Goal: Information Seeking & Learning: Learn about a topic

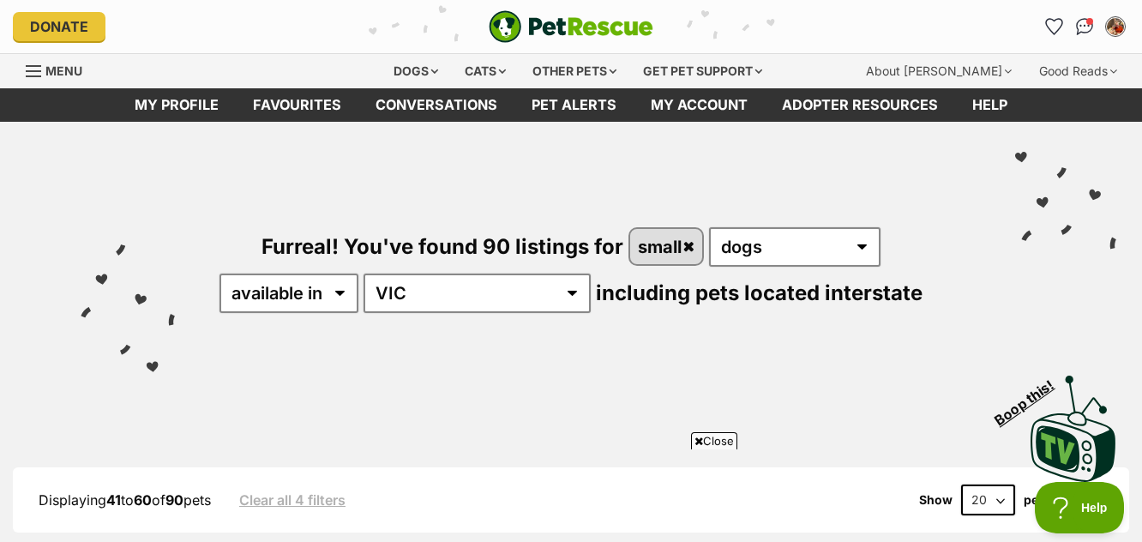
scroll to position [4069, 0]
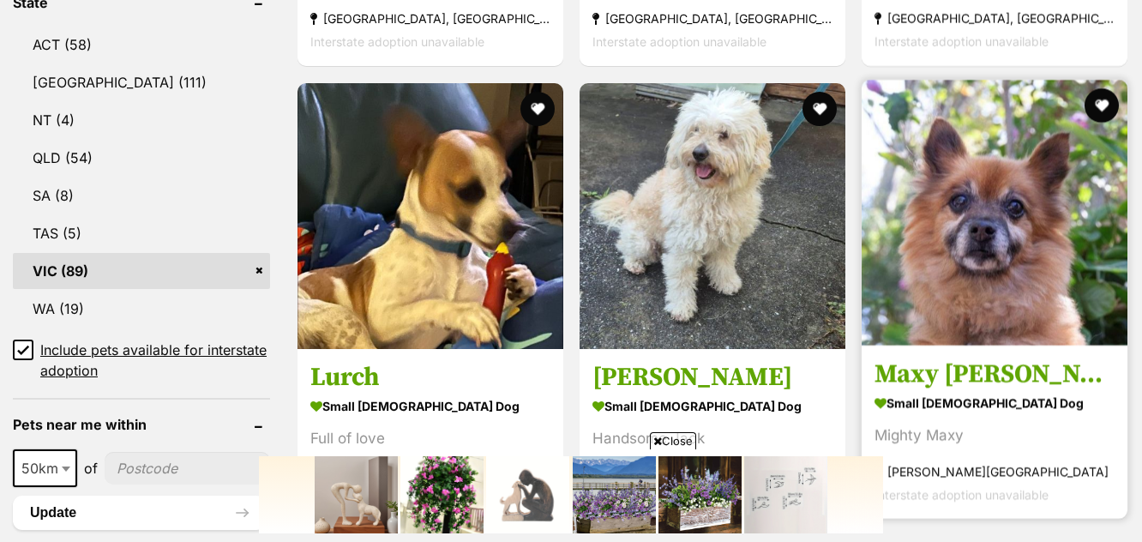
scroll to position [943, 0]
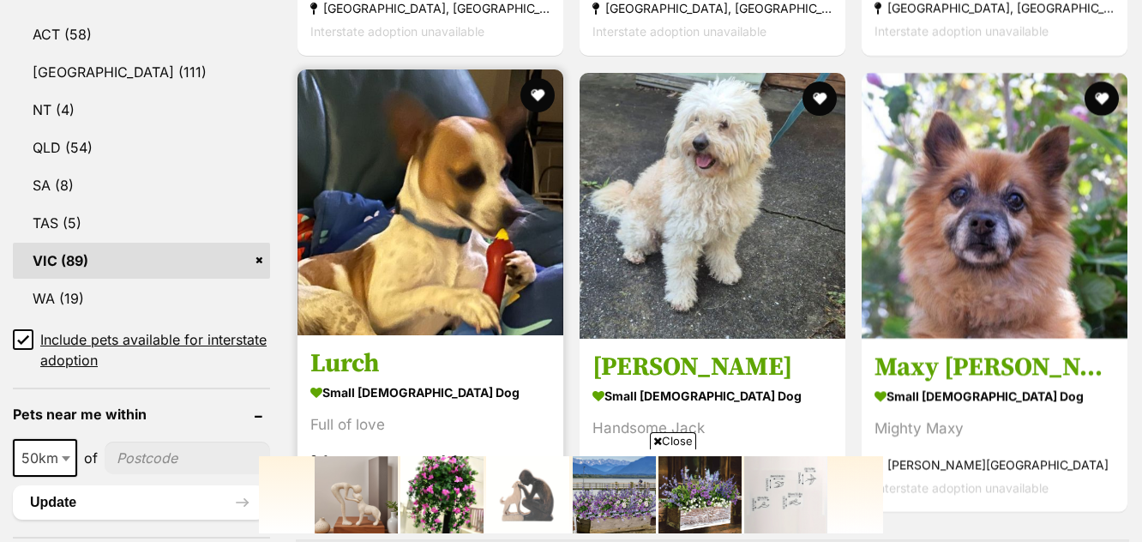
click at [437, 258] on img at bounding box center [430, 202] width 266 height 266
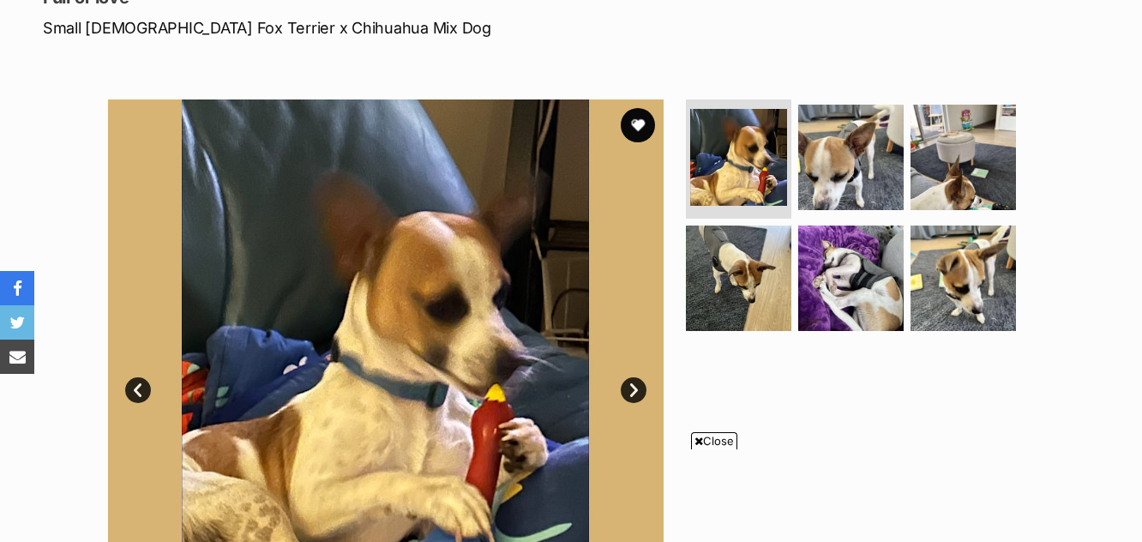
click at [633, 387] on link "Next" at bounding box center [633, 390] width 26 height 26
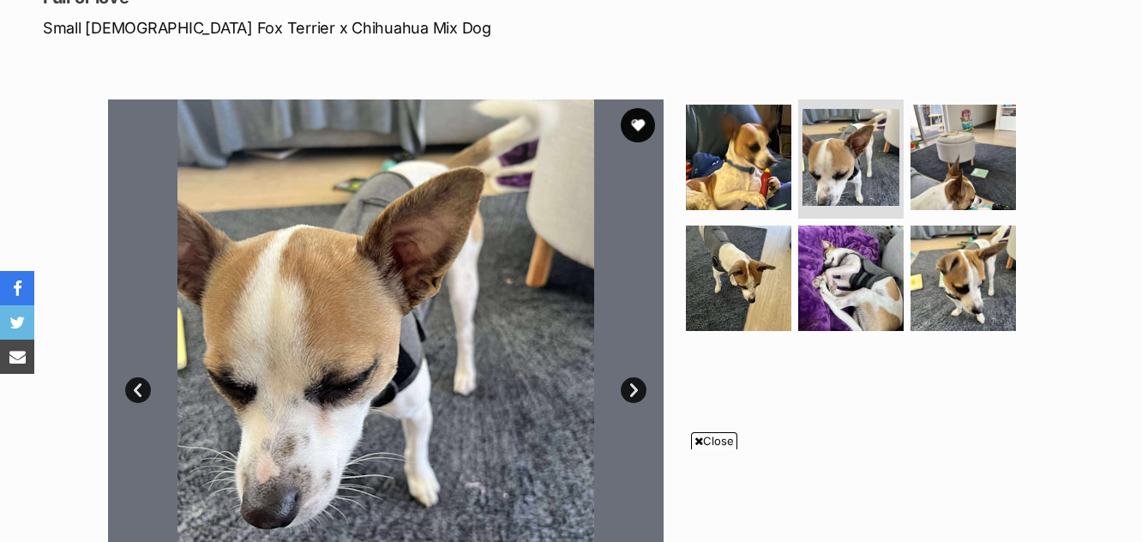
click at [633, 387] on link "Next" at bounding box center [633, 390] width 26 height 26
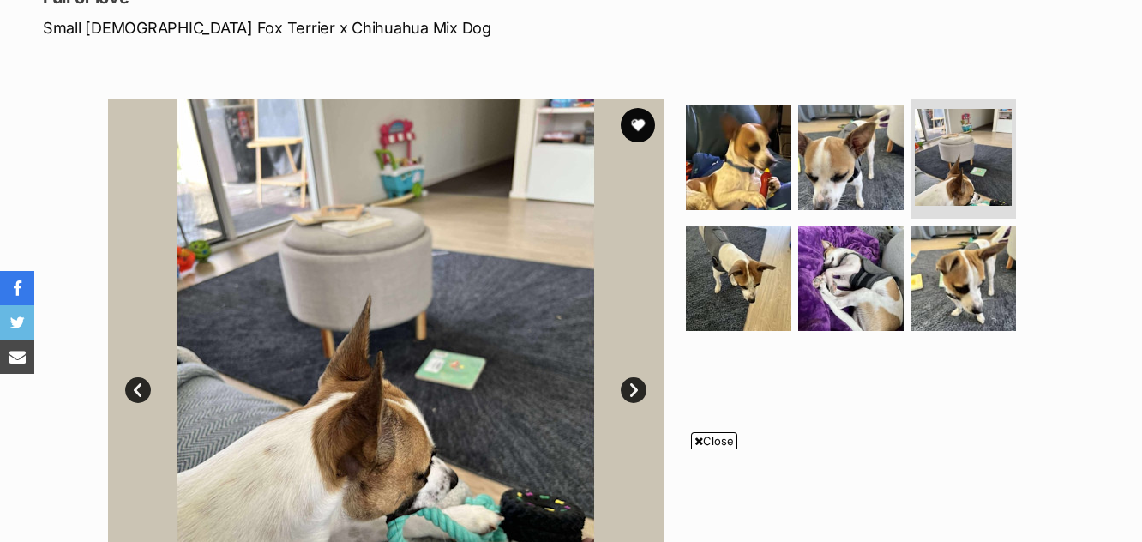
click at [638, 387] on link "Next" at bounding box center [633, 390] width 26 height 26
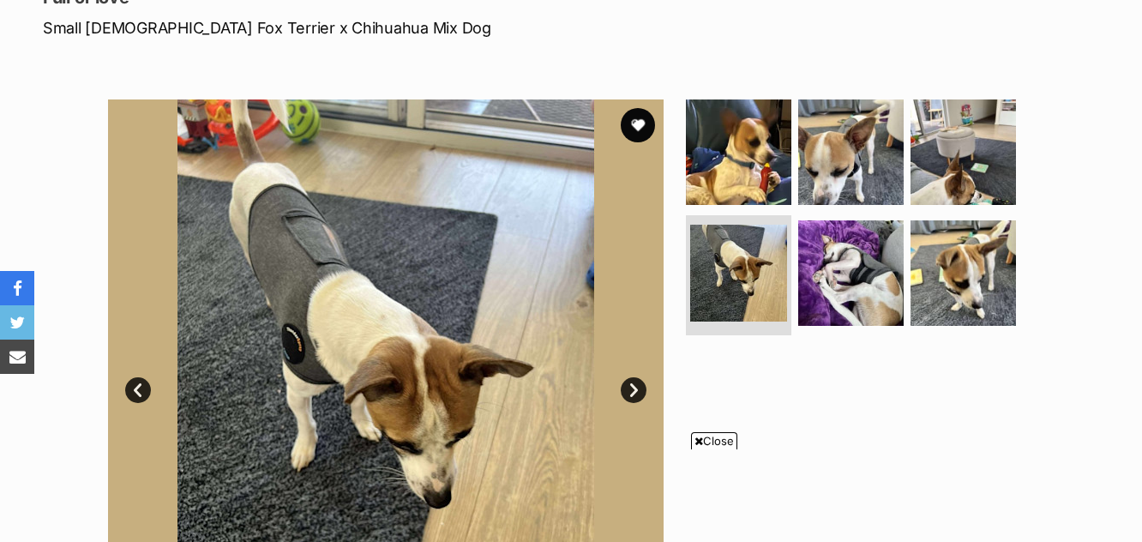
click at [638, 387] on link "Next" at bounding box center [633, 390] width 26 height 26
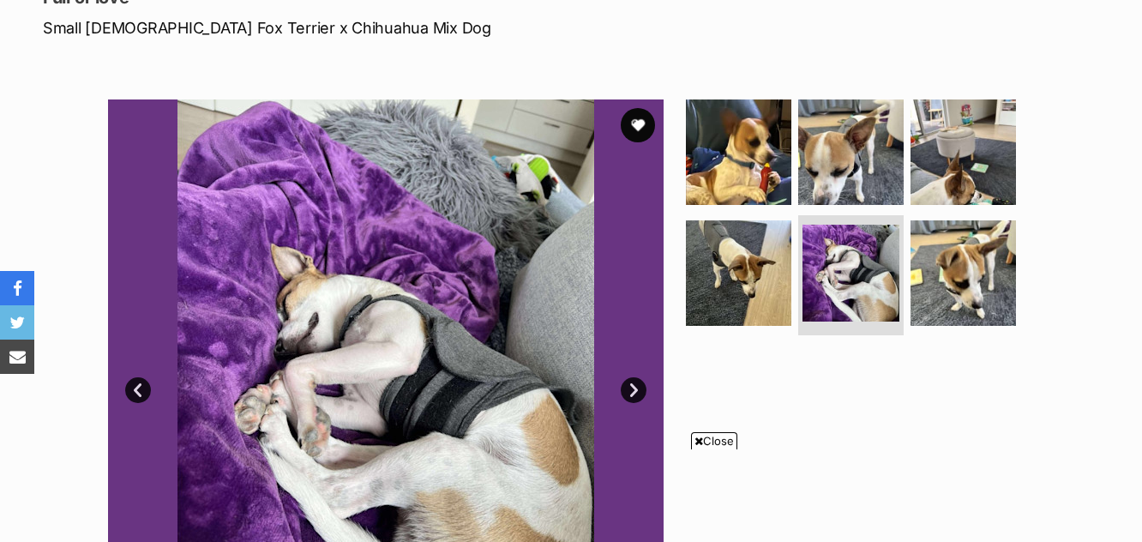
click at [639, 387] on link "Next" at bounding box center [633, 390] width 26 height 26
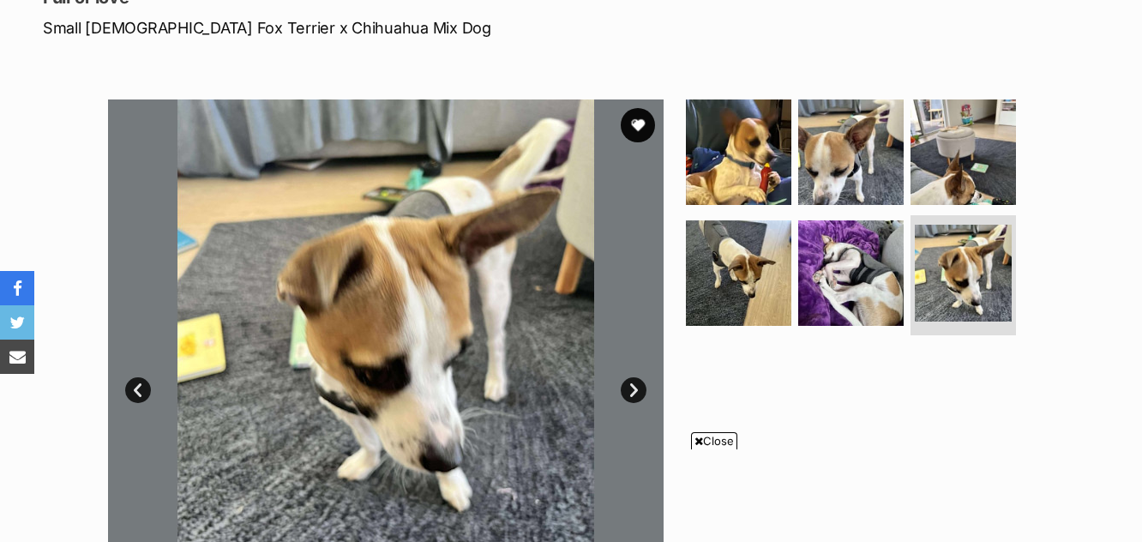
click at [715, 437] on span "Close" at bounding box center [714, 440] width 46 height 17
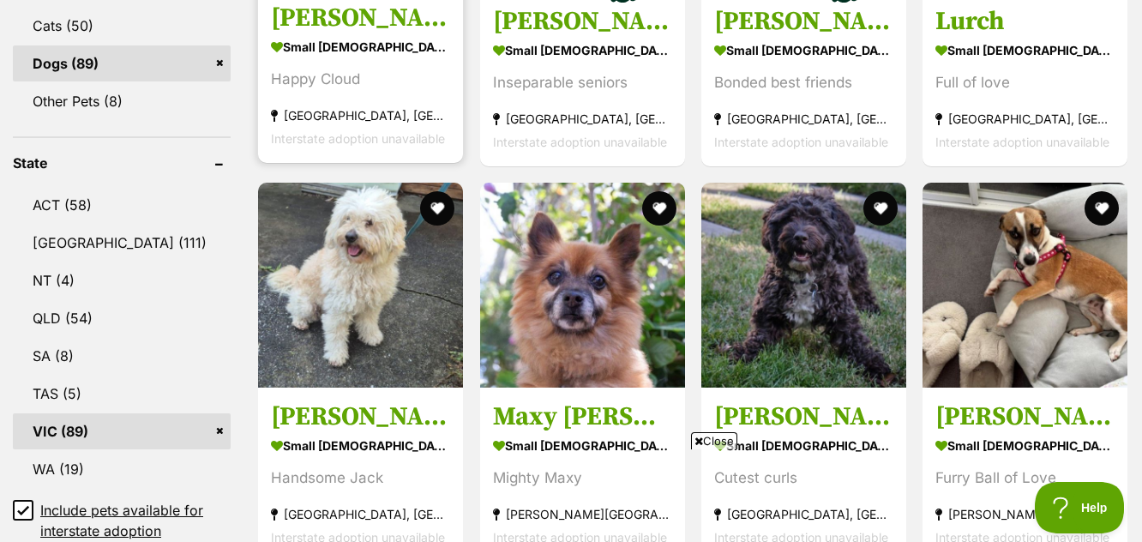
scroll to position [858, 0]
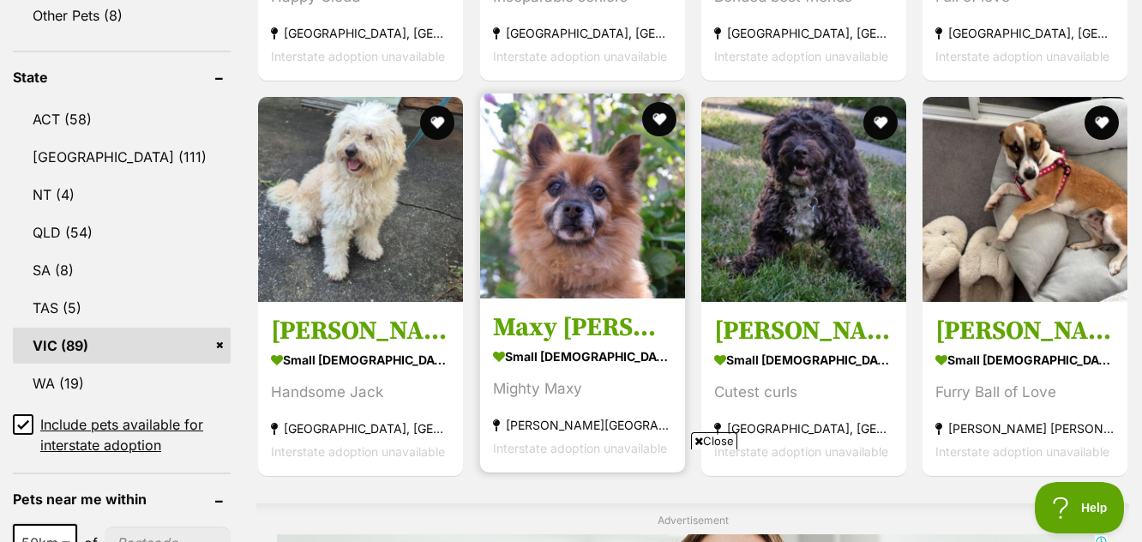
click at [578, 207] on img at bounding box center [582, 195] width 205 height 205
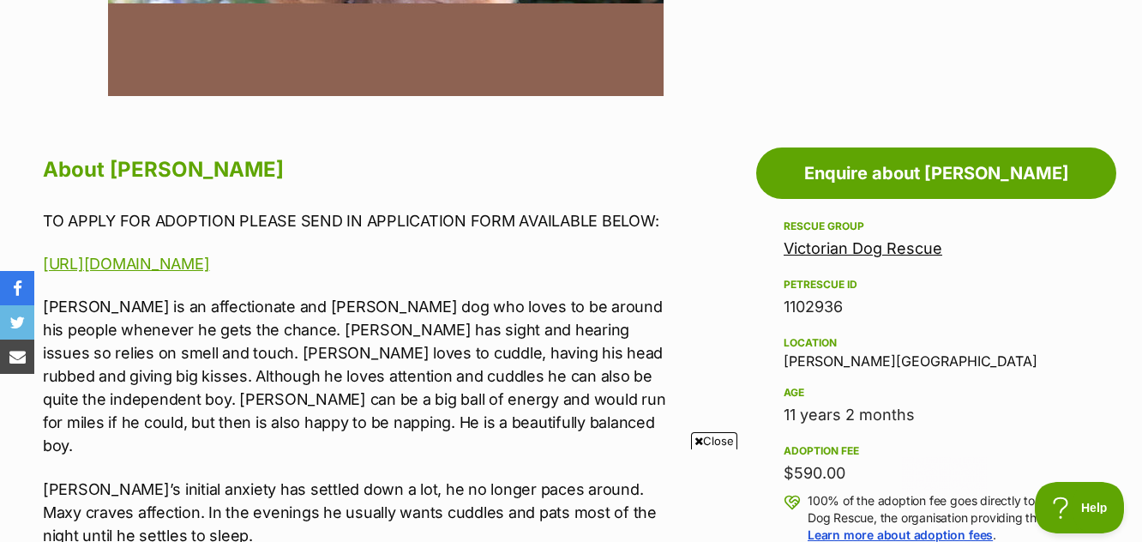
scroll to position [857, 0]
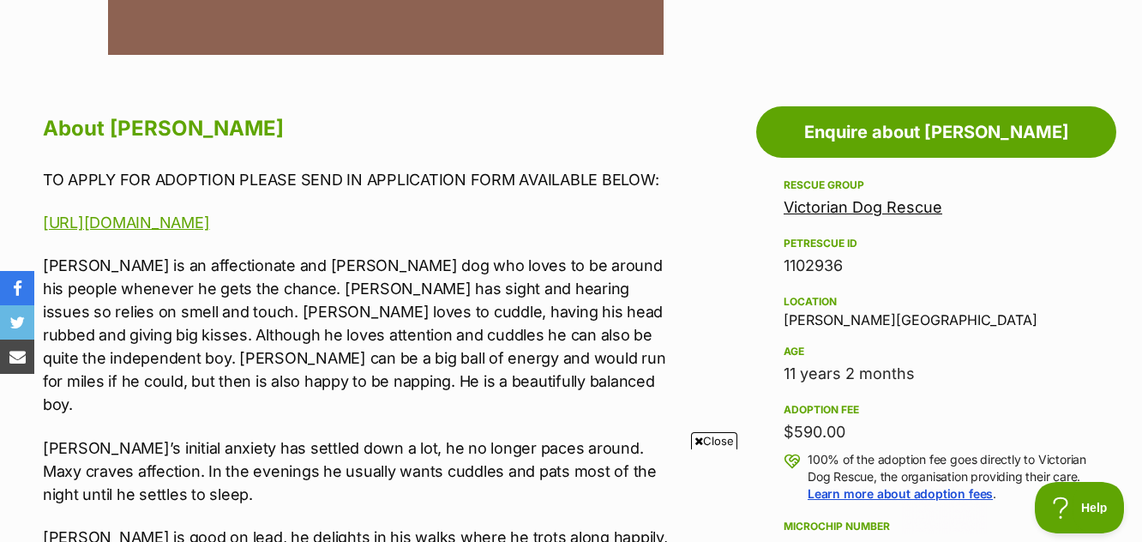
click at [718, 441] on span "Close" at bounding box center [714, 440] width 46 height 17
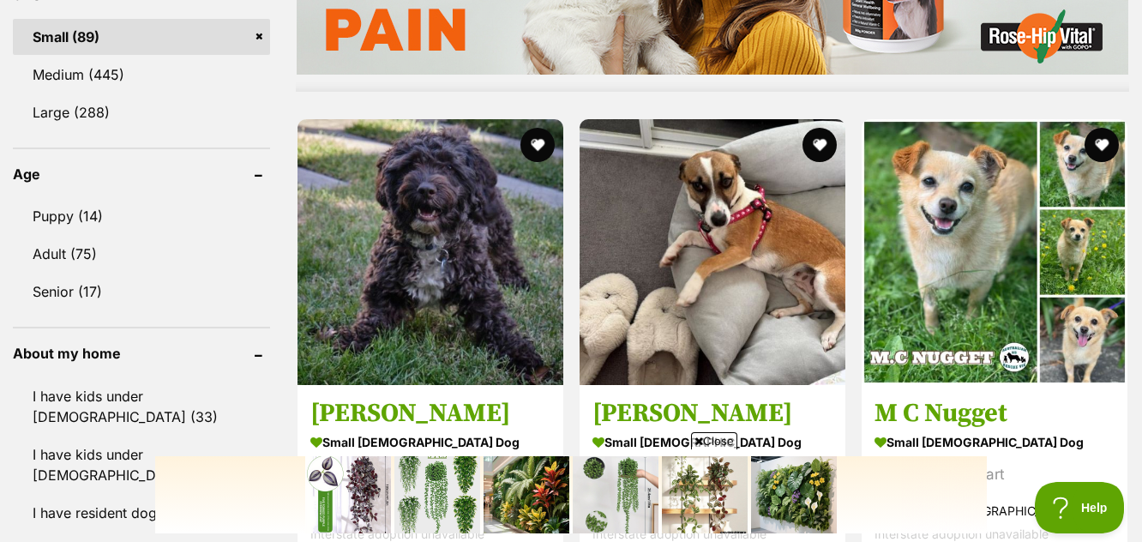
scroll to position [1705, 0]
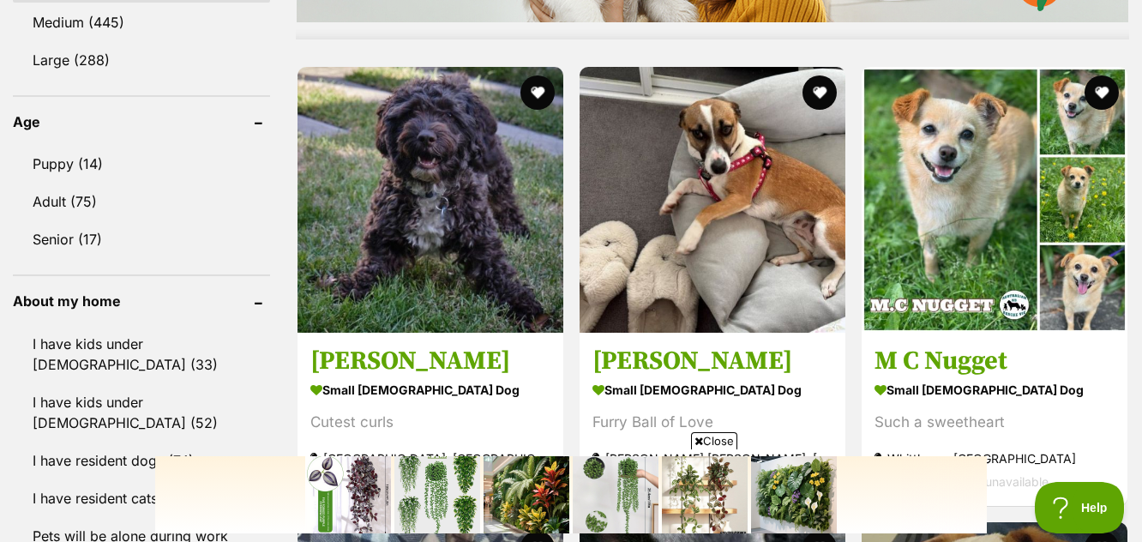
click at [709, 438] on span "Close" at bounding box center [714, 440] width 46 height 17
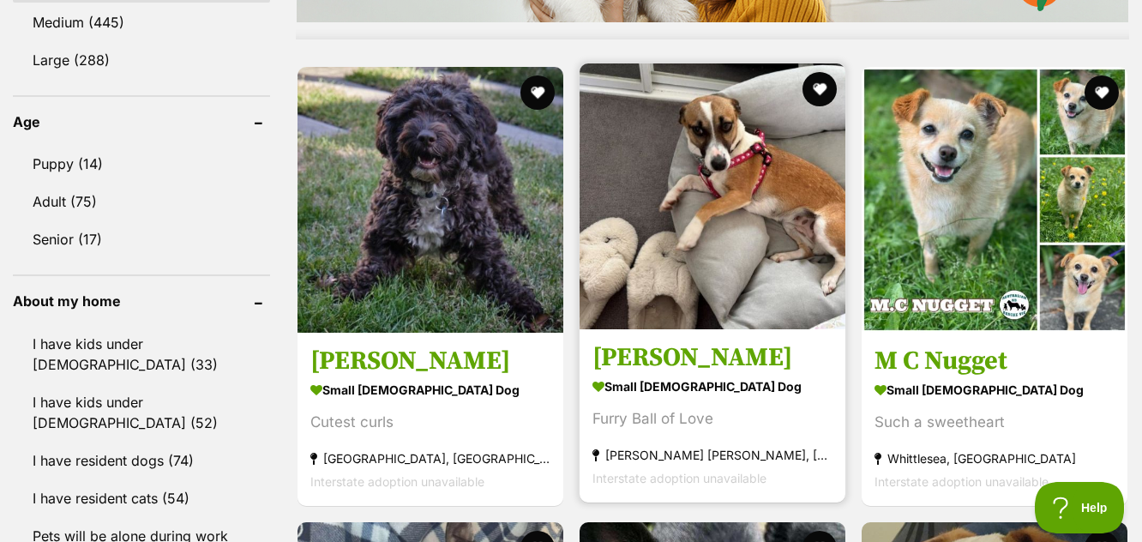
click at [727, 292] on img at bounding box center [712, 196] width 266 height 266
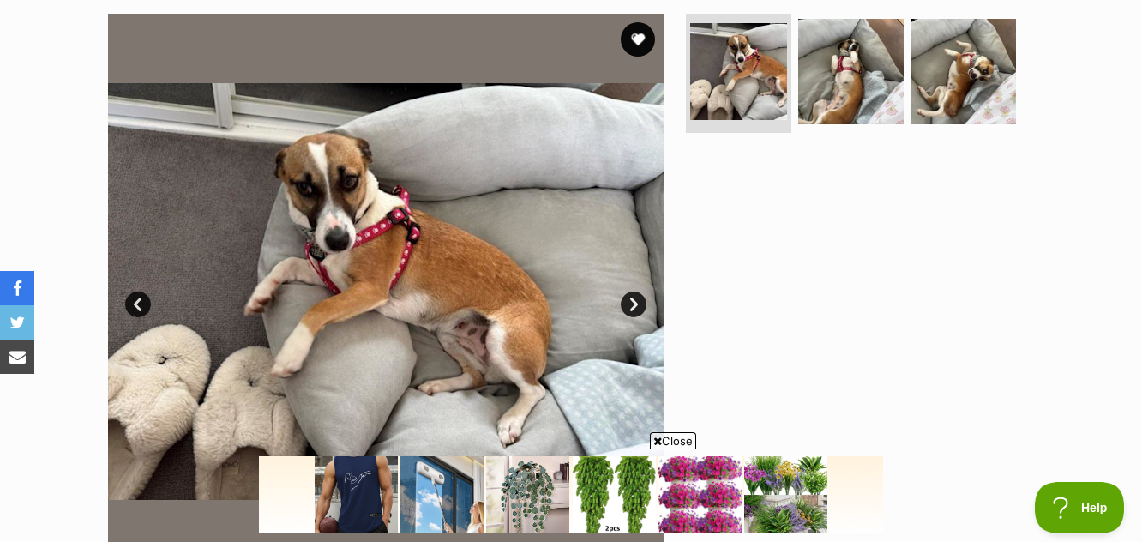
drag, startPoint x: 404, startPoint y: 3, endPoint x: 672, endPoint y: 436, distance: 509.9
click at [672, 436] on span "Close" at bounding box center [673, 440] width 46 height 17
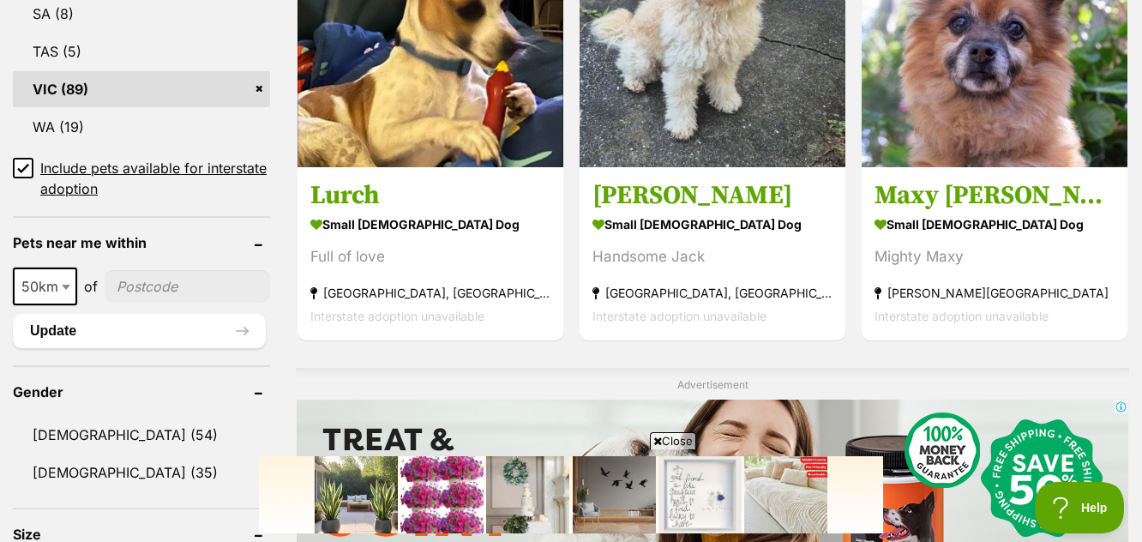
scroll to position [1191, 0]
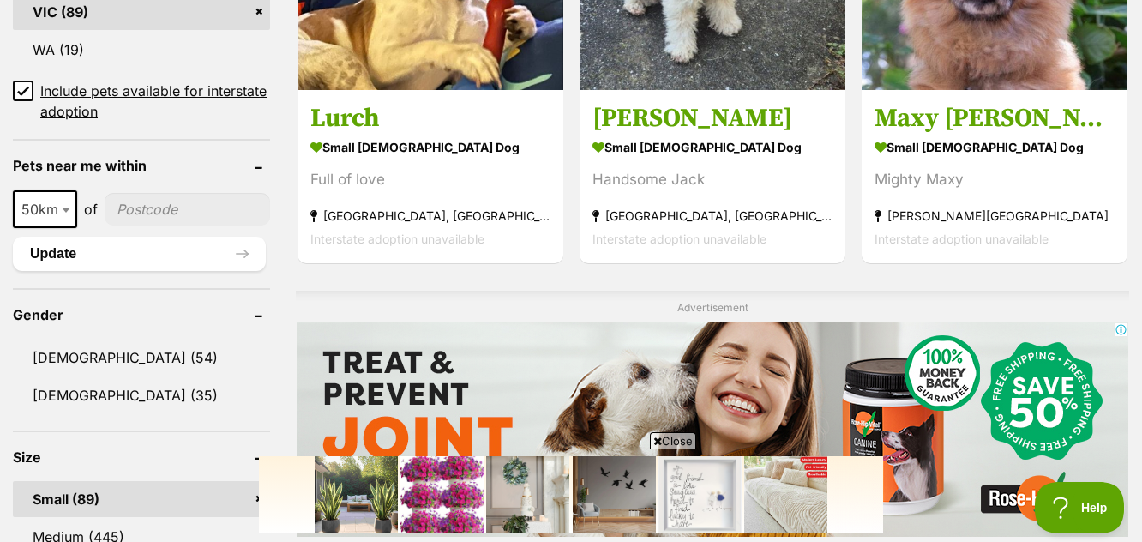
click at [678, 439] on span "Close" at bounding box center [673, 440] width 46 height 17
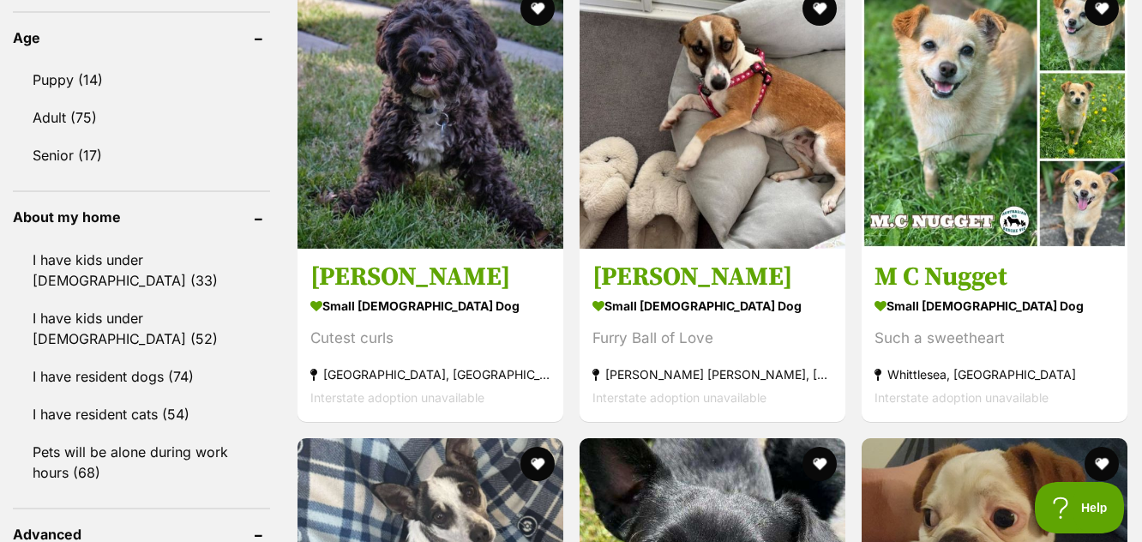
scroll to position [1791, 0]
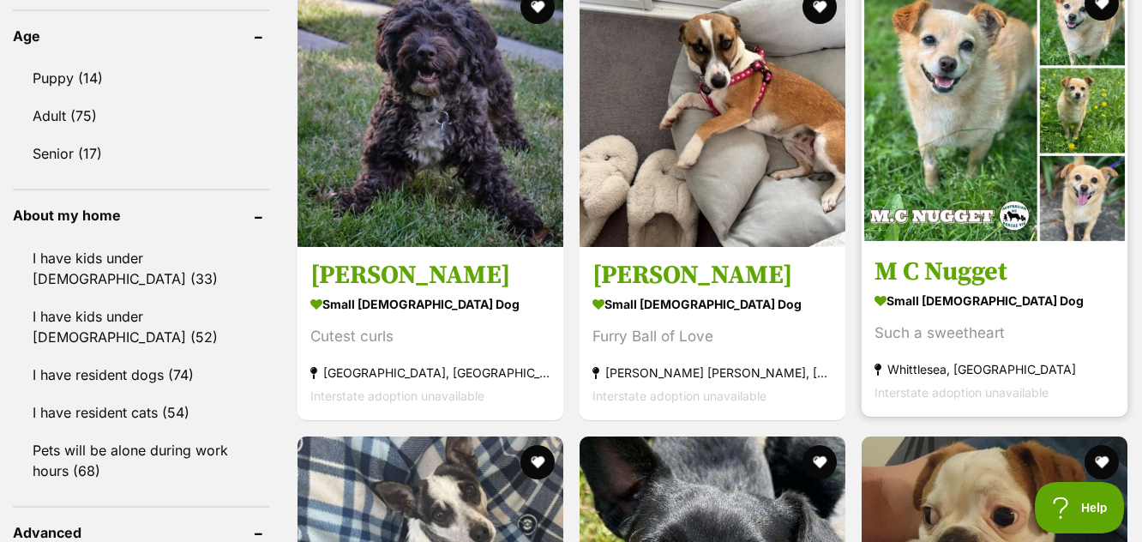
click at [967, 203] on img at bounding box center [994, 111] width 266 height 266
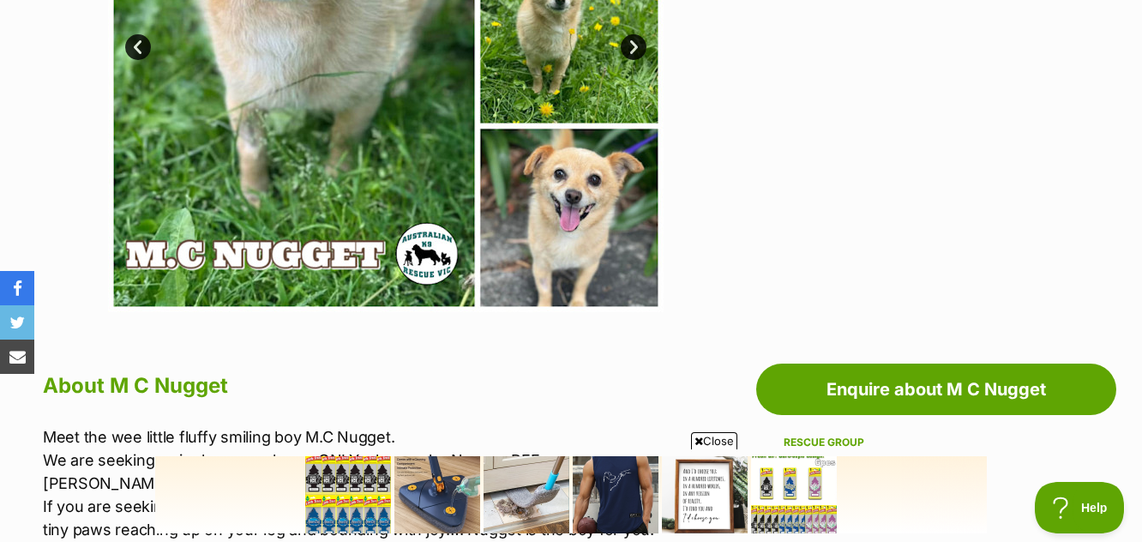
drag, startPoint x: 711, startPoint y: 442, endPoint x: 710, endPoint y: 432, distance: 10.4
click at [711, 441] on span "Close" at bounding box center [714, 440] width 46 height 17
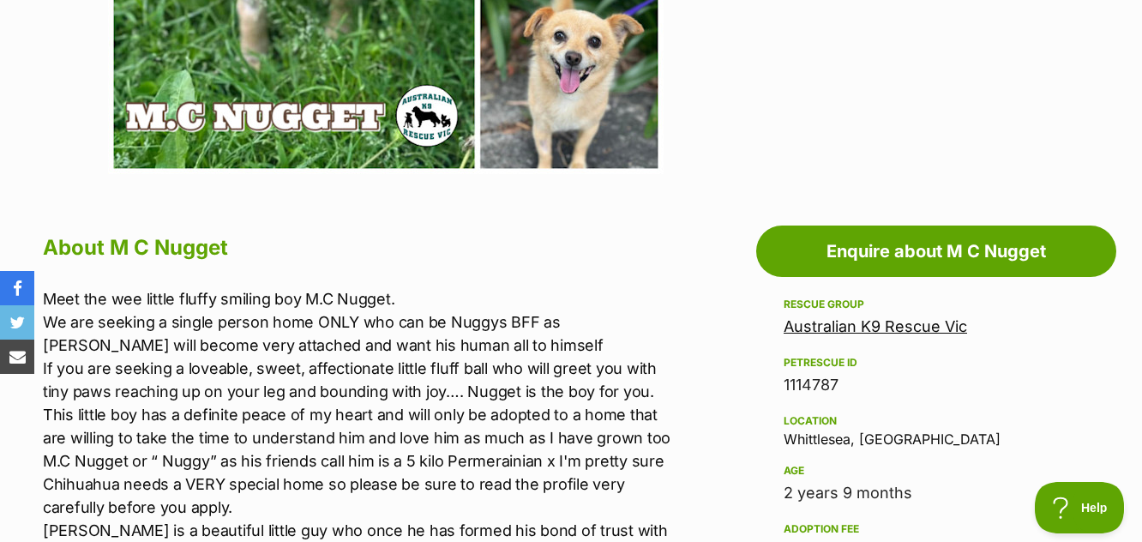
scroll to position [771, 0]
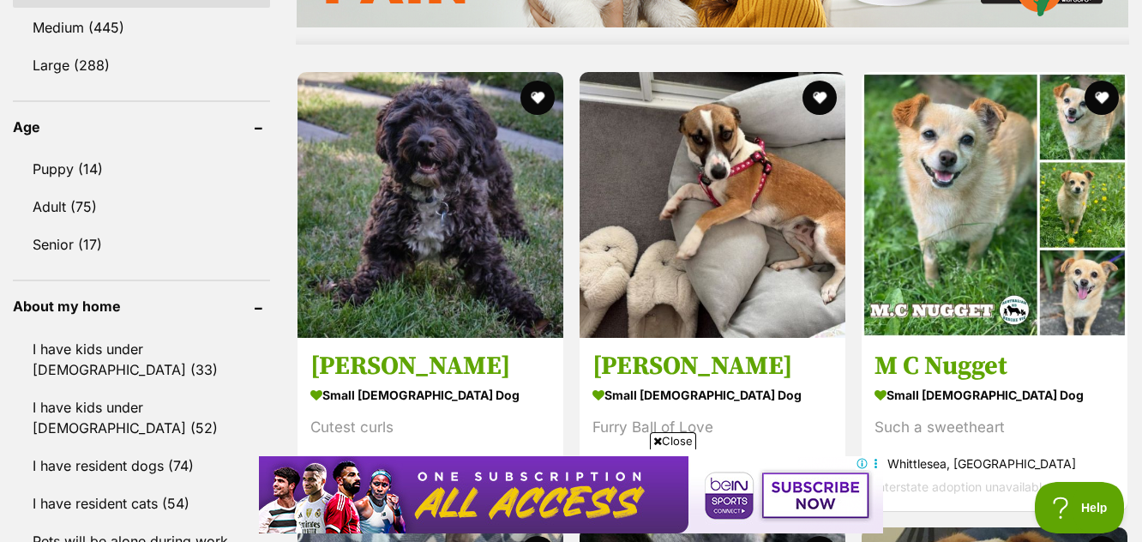
scroll to position [1791, 0]
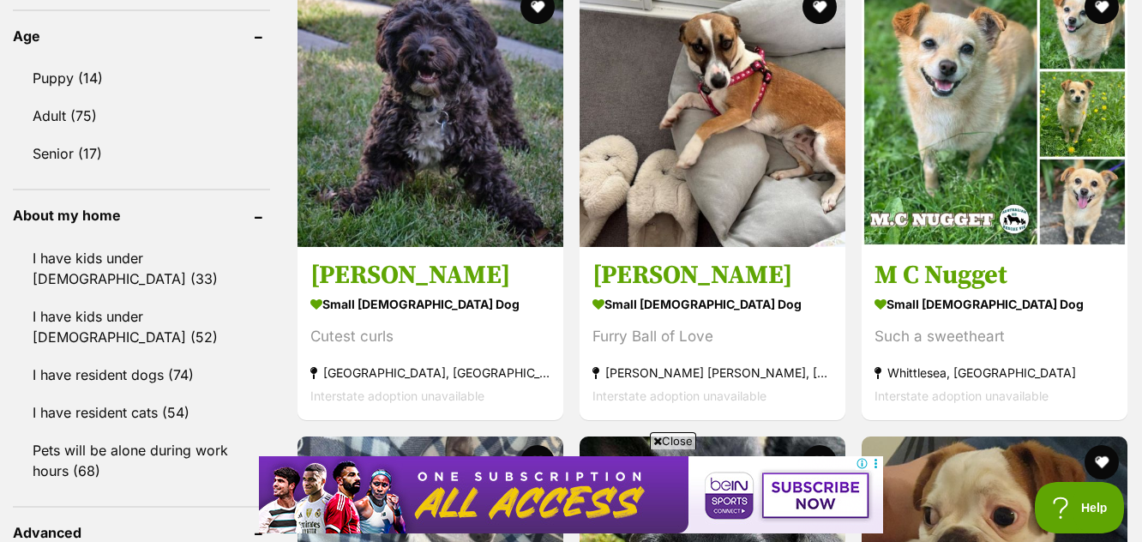
click at [674, 441] on span "Close" at bounding box center [673, 440] width 46 height 17
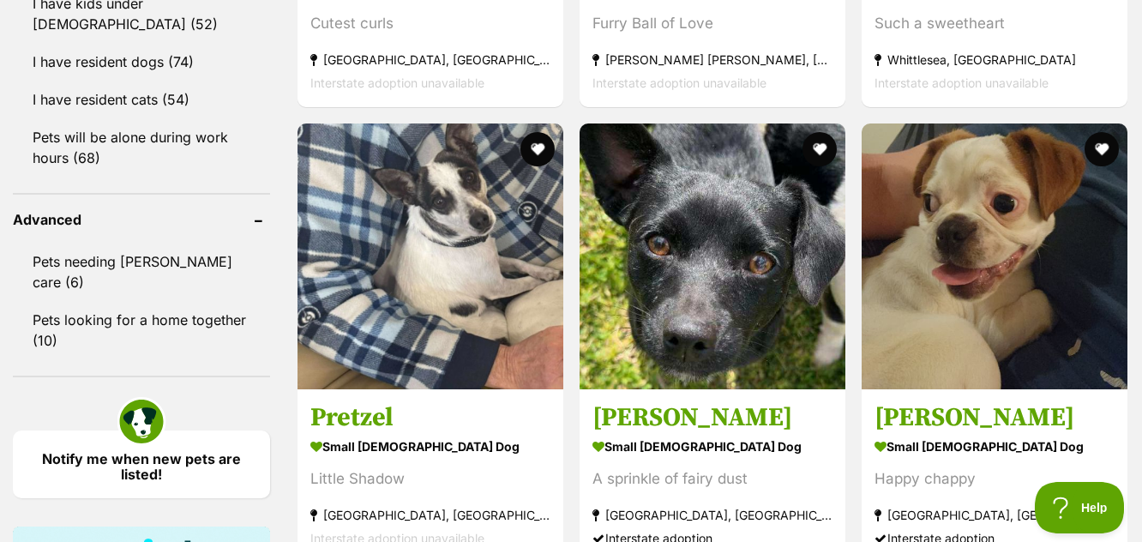
scroll to position [2134, 0]
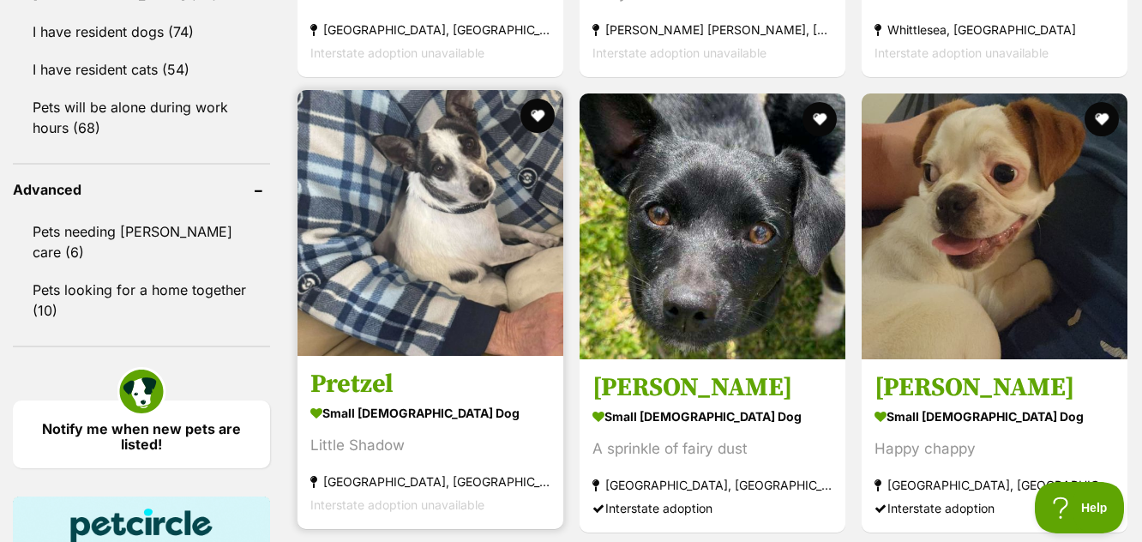
click at [415, 296] on img at bounding box center [430, 223] width 266 height 266
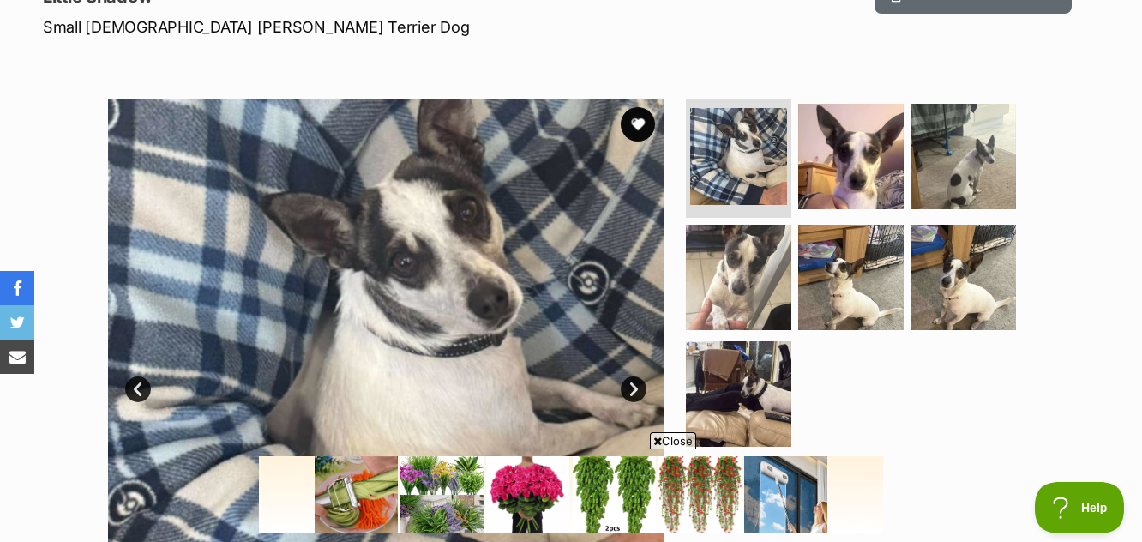
scroll to position [257, 0]
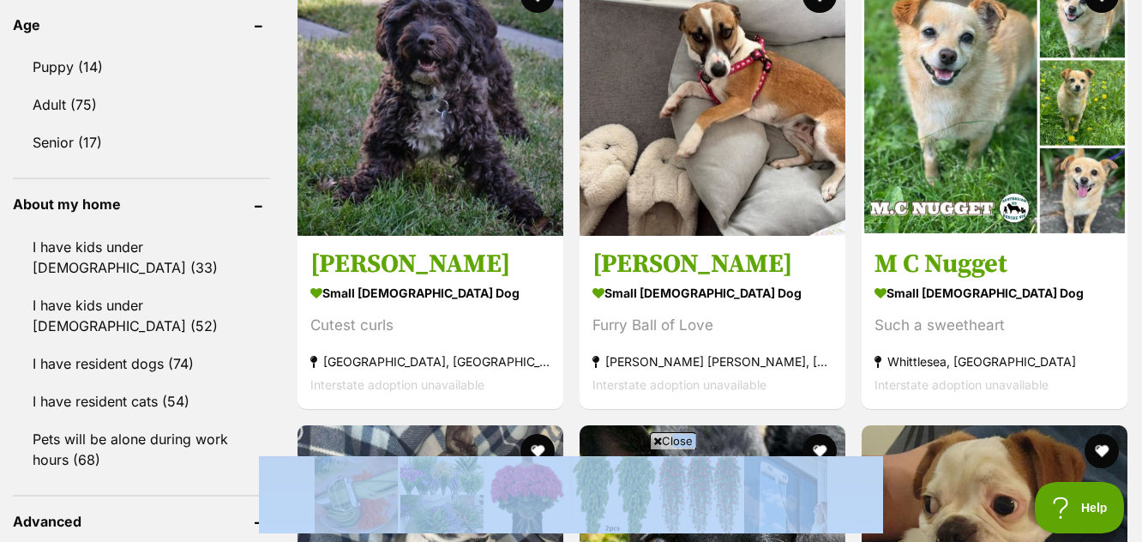
drag, startPoint x: 926, startPoint y: 905, endPoint x: 680, endPoint y: 460, distance: 508.7
click at [675, 436] on span "Close" at bounding box center [673, 440] width 46 height 17
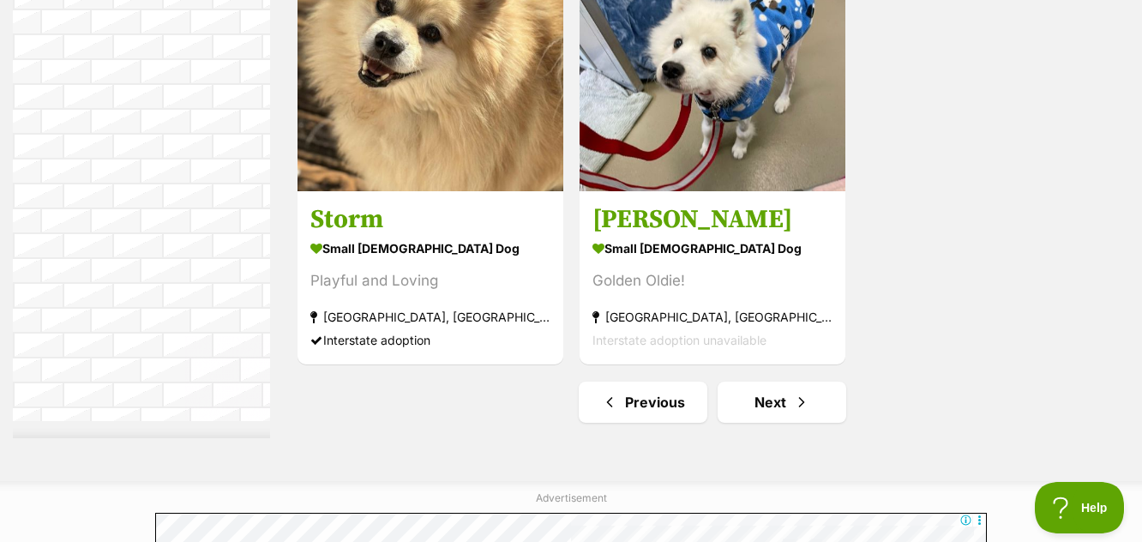
scroll to position [4202, 0]
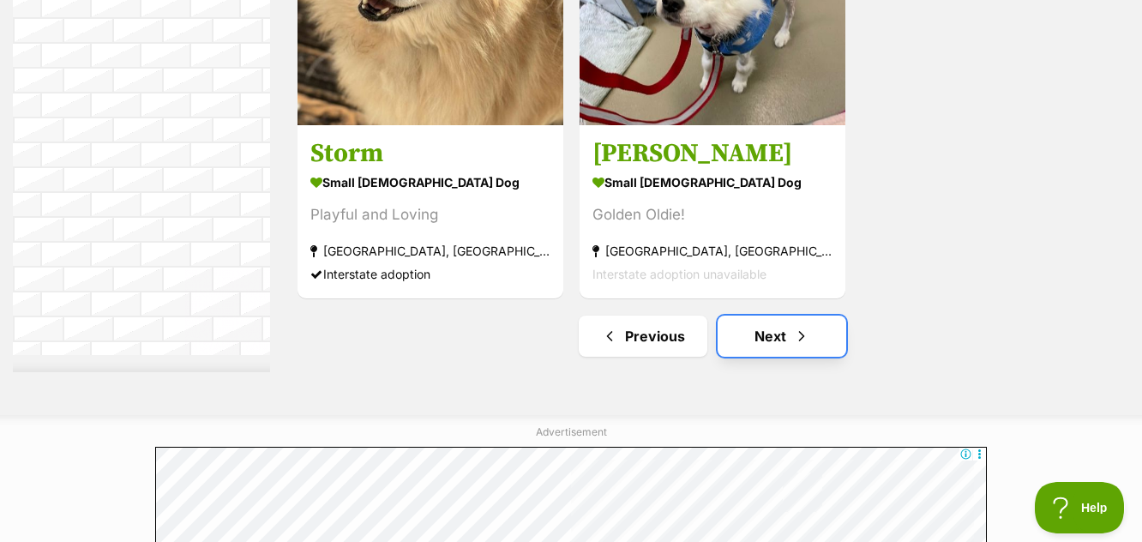
click at [776, 338] on link "Next" at bounding box center [781, 335] width 129 height 41
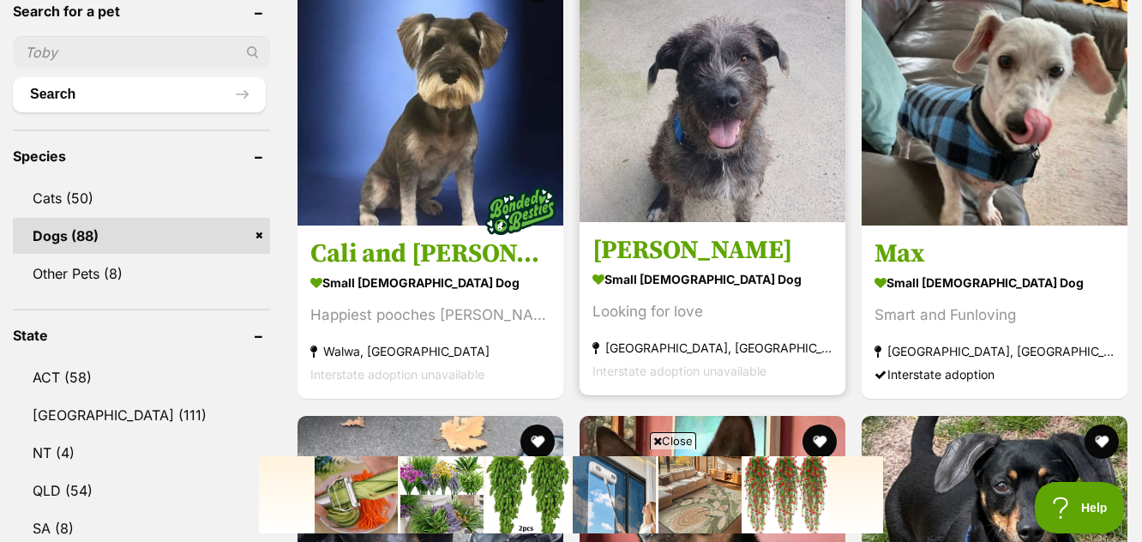
click at [721, 128] on img at bounding box center [712, 89] width 266 height 266
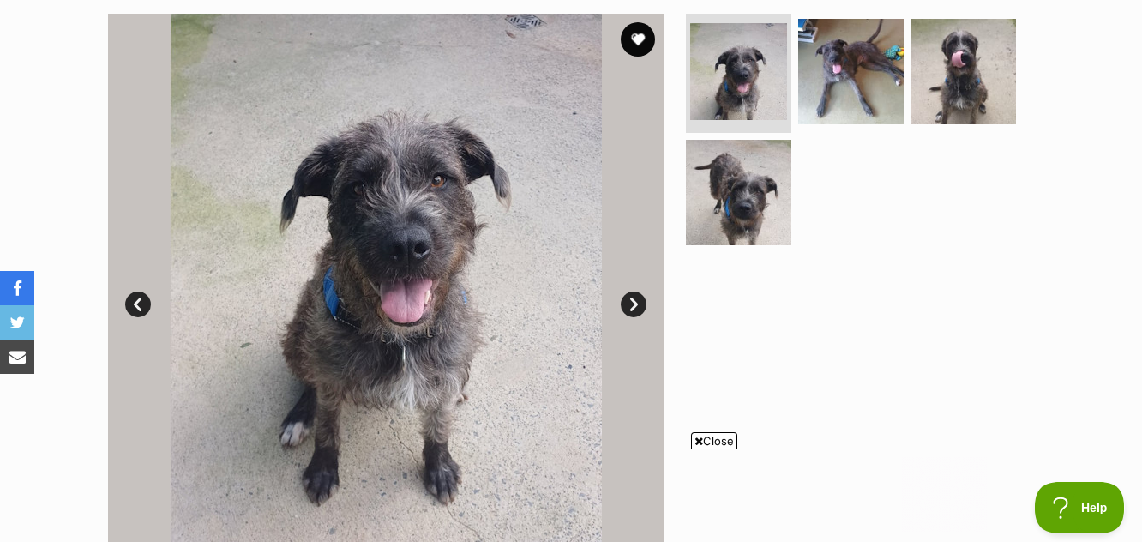
click at [632, 302] on link "Next" at bounding box center [633, 304] width 26 height 26
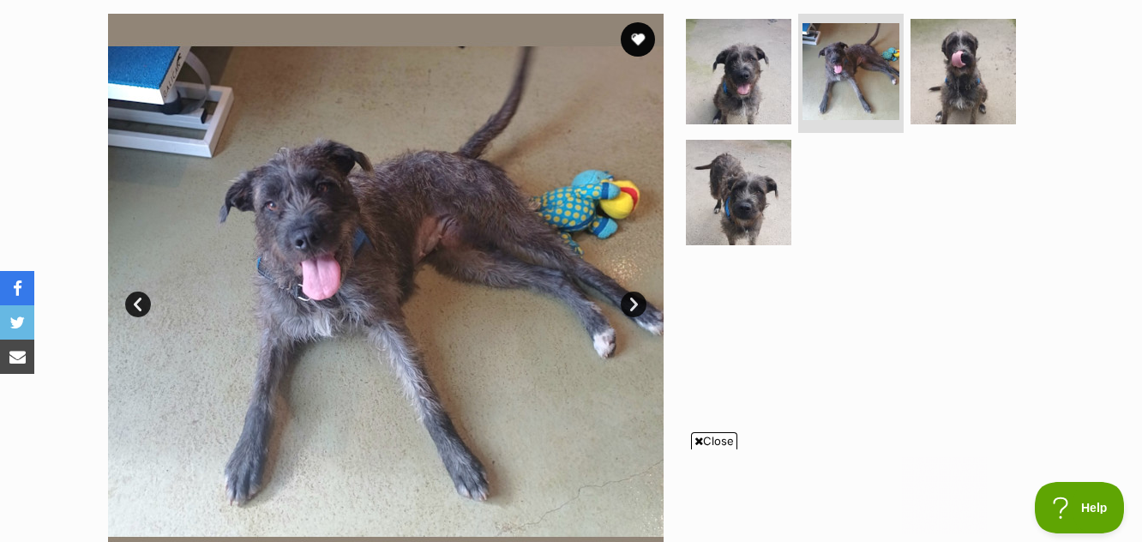
click at [631, 302] on link "Next" at bounding box center [633, 304] width 26 height 26
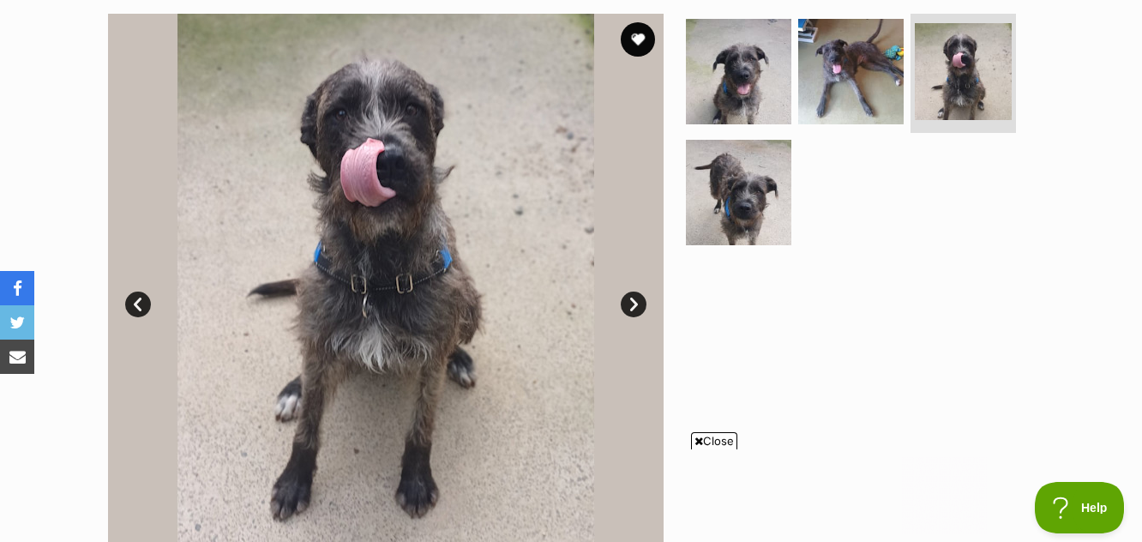
click at [631, 302] on link "Next" at bounding box center [633, 304] width 26 height 26
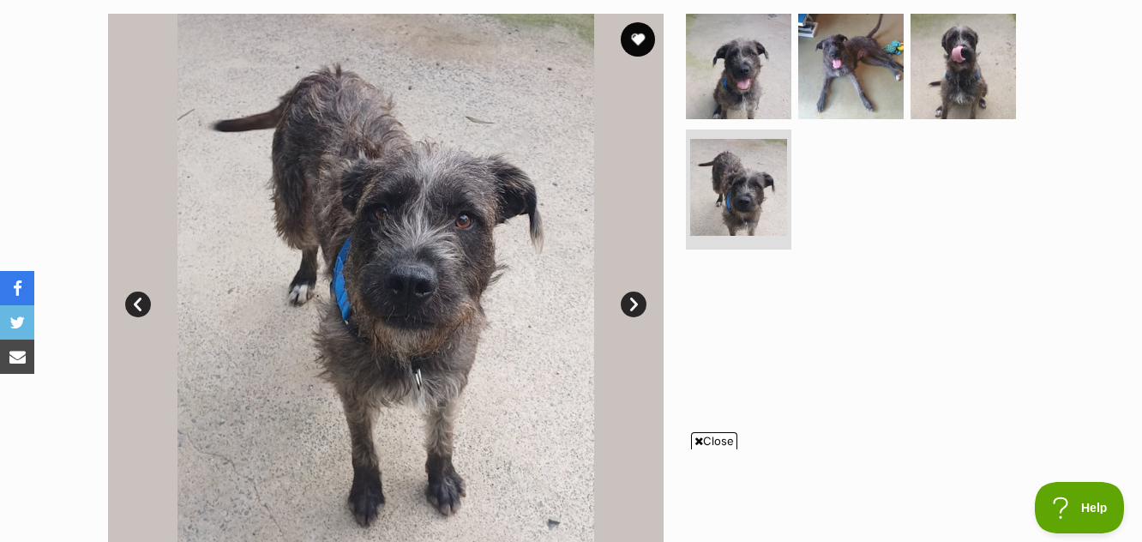
click at [631, 301] on link "Next" at bounding box center [633, 304] width 26 height 26
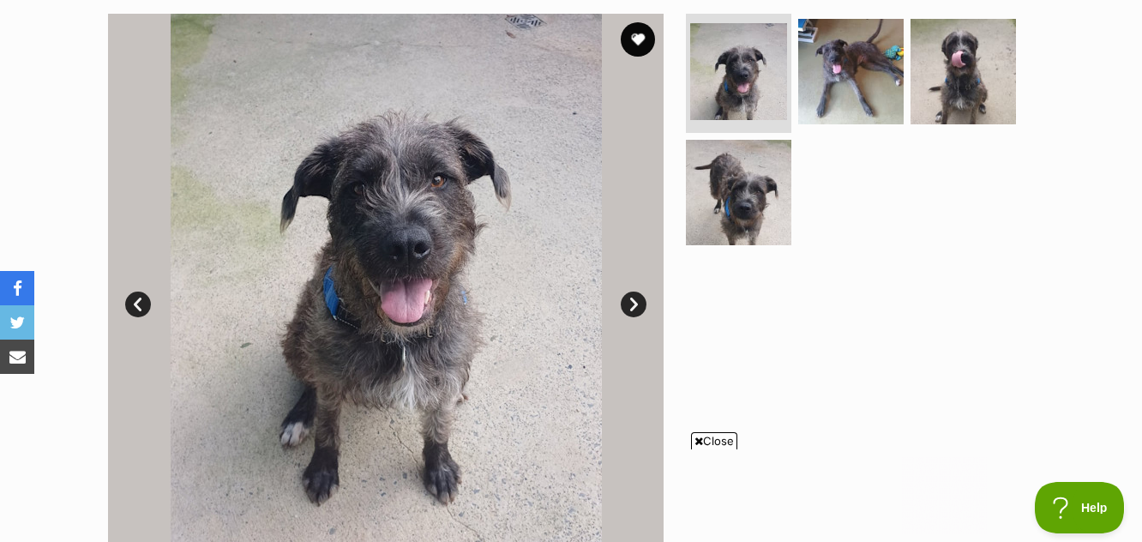
click at [716, 433] on span "Close" at bounding box center [714, 440] width 46 height 17
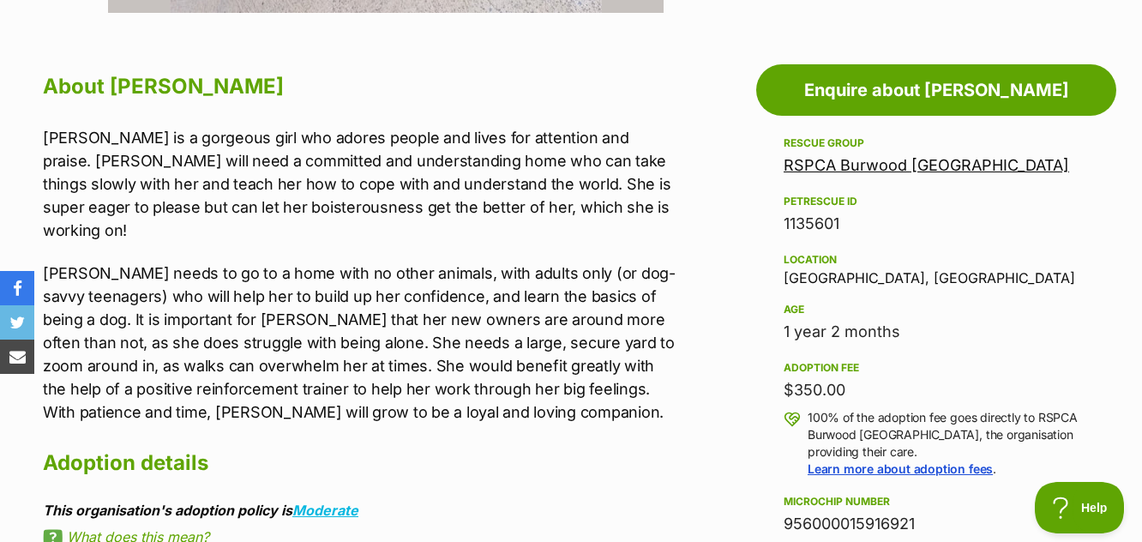
scroll to position [943, 0]
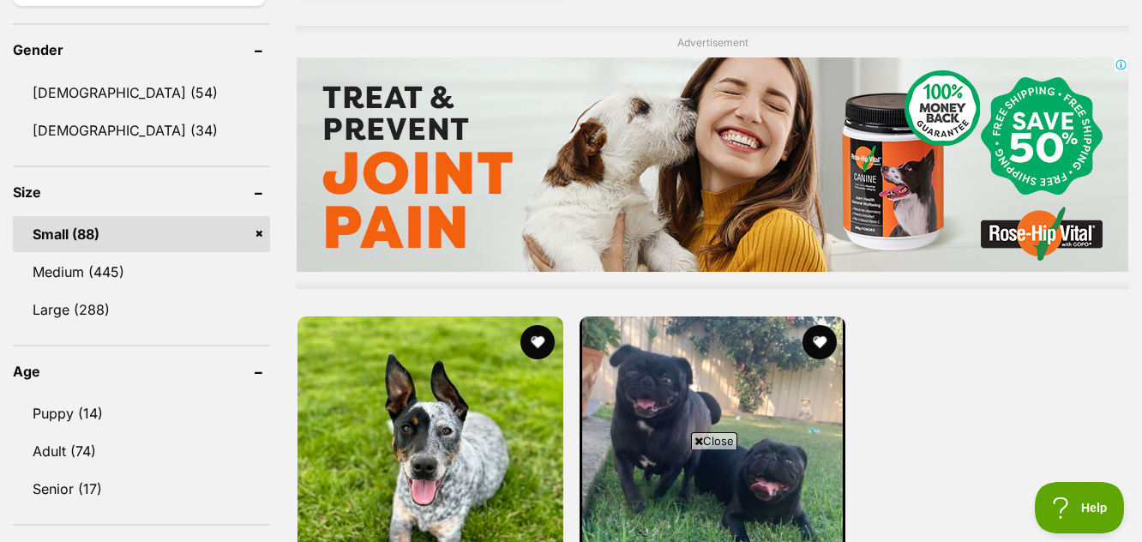
scroll to position [1457, 0]
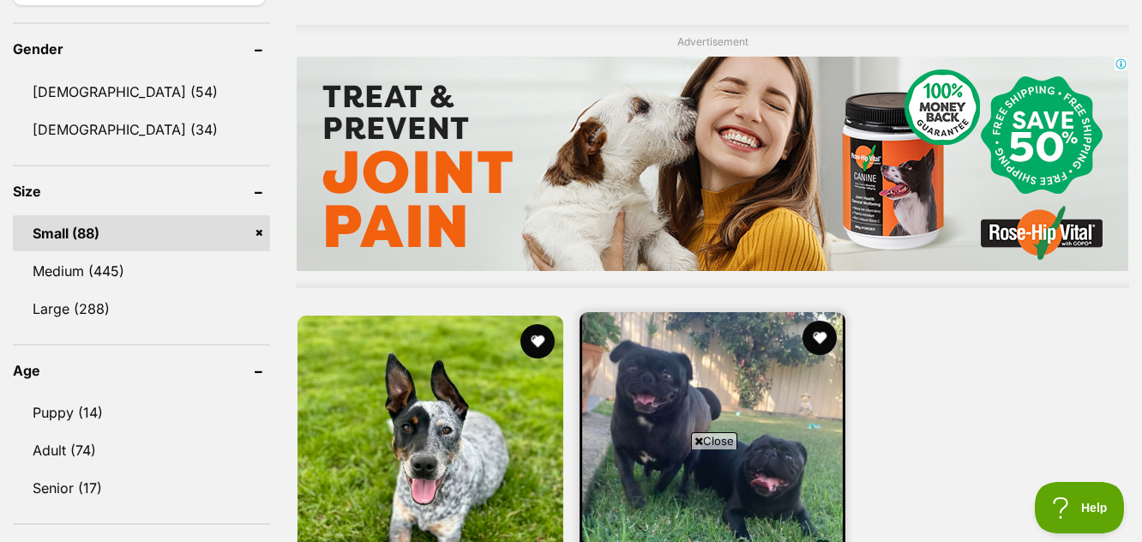
click at [714, 435] on span "Close" at bounding box center [714, 440] width 46 height 17
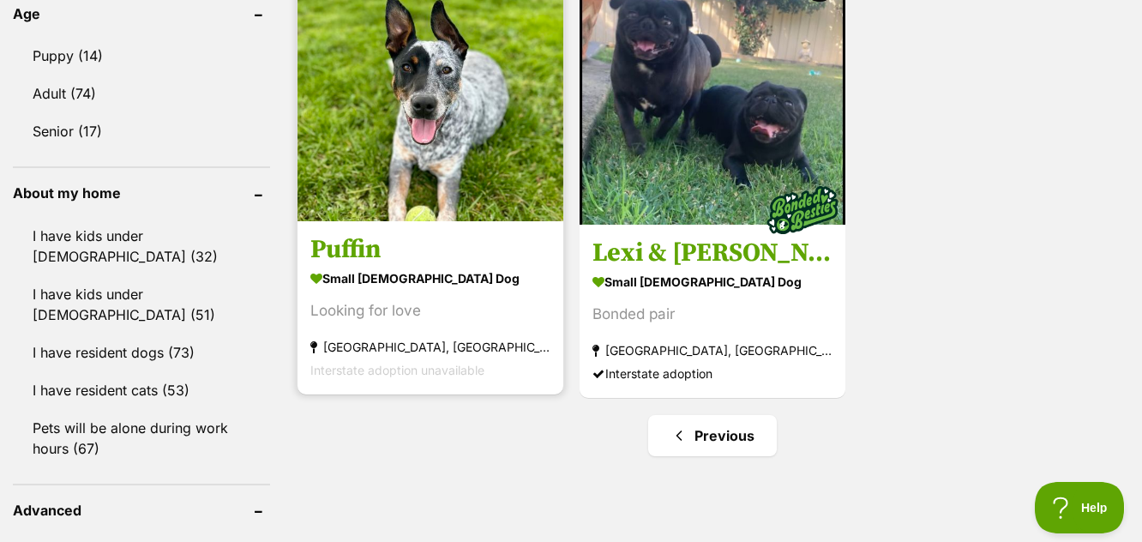
scroll to position [1714, 0]
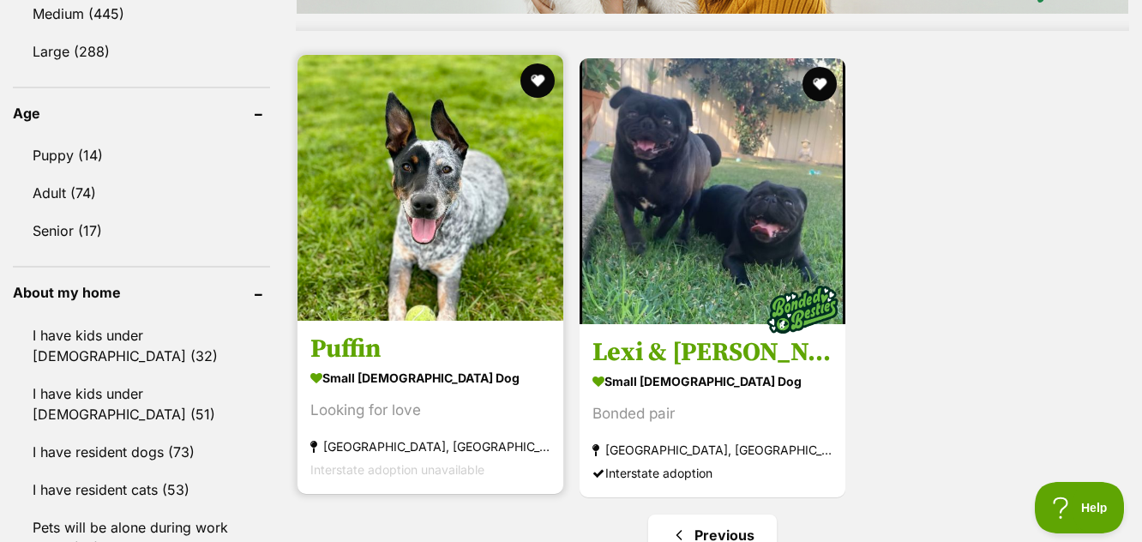
click at [405, 265] on img at bounding box center [430, 188] width 266 height 266
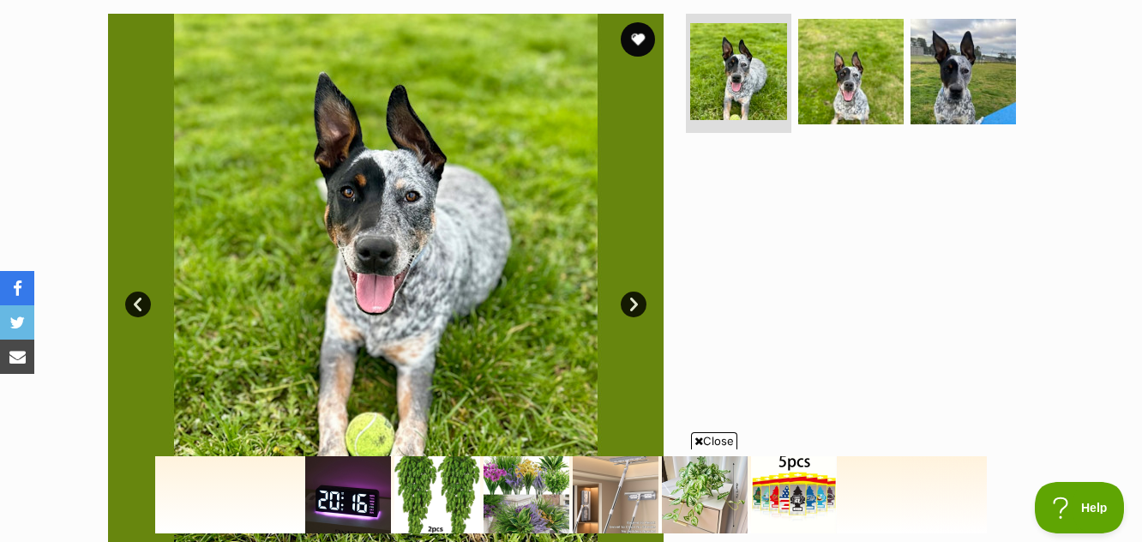
click at [635, 301] on link "Next" at bounding box center [633, 304] width 26 height 26
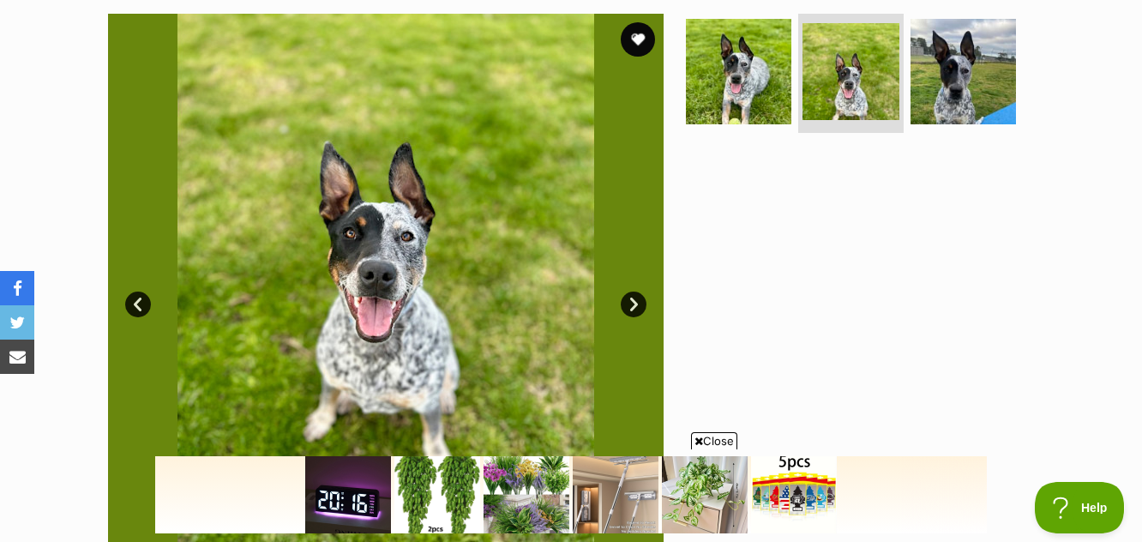
click at [632, 301] on link "Next" at bounding box center [633, 304] width 26 height 26
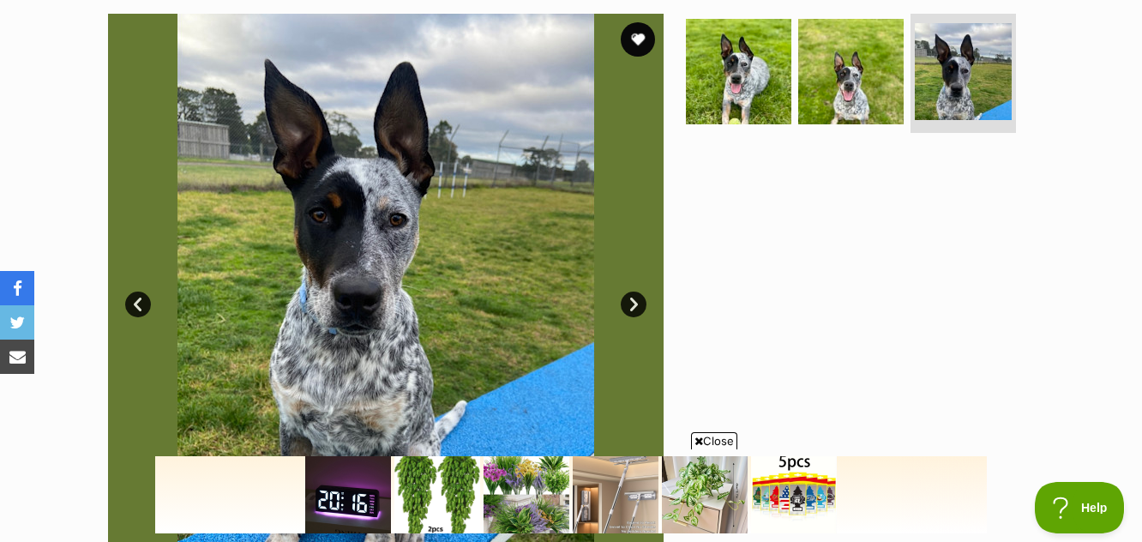
click at [632, 301] on link "Next" at bounding box center [633, 304] width 26 height 26
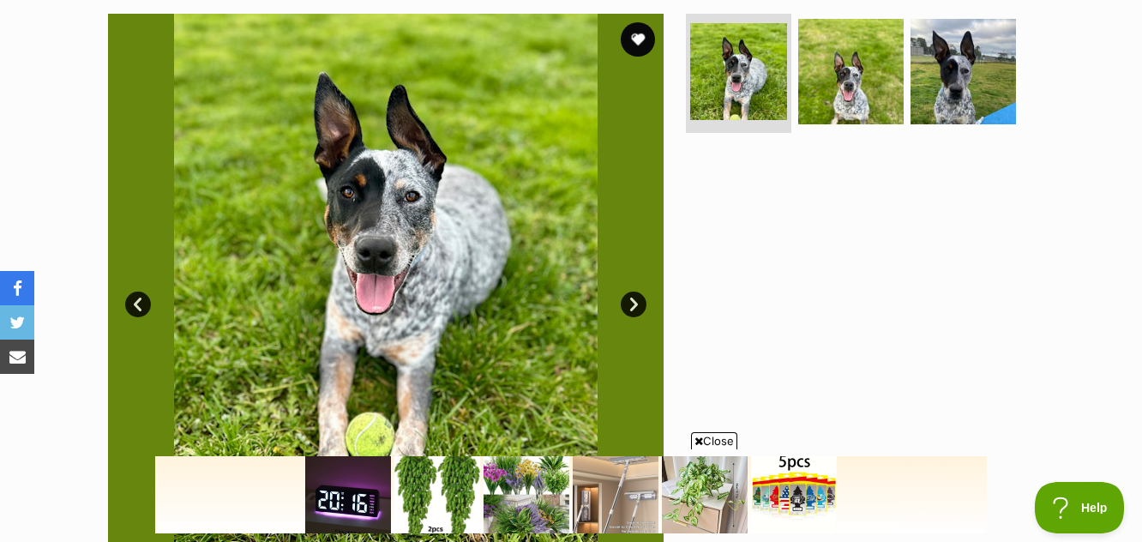
click at [723, 436] on span "Close" at bounding box center [714, 440] width 46 height 17
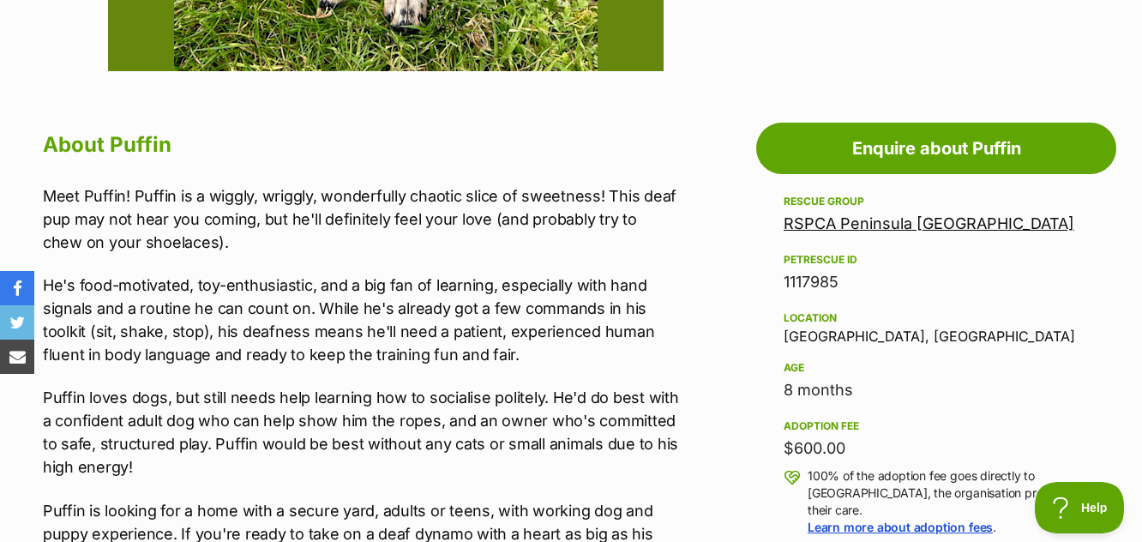
scroll to position [686, 0]
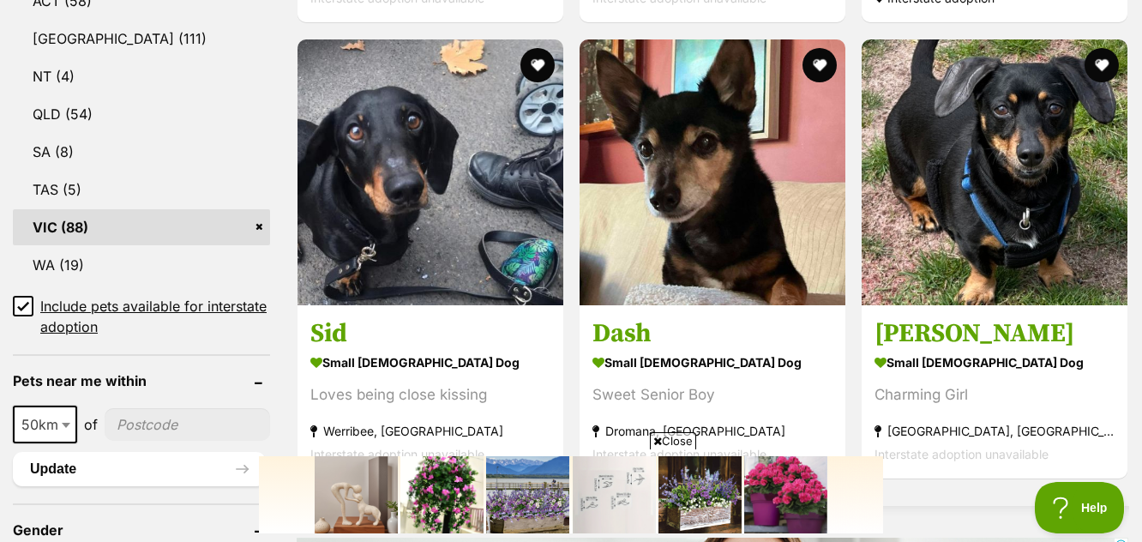
scroll to position [1019, 0]
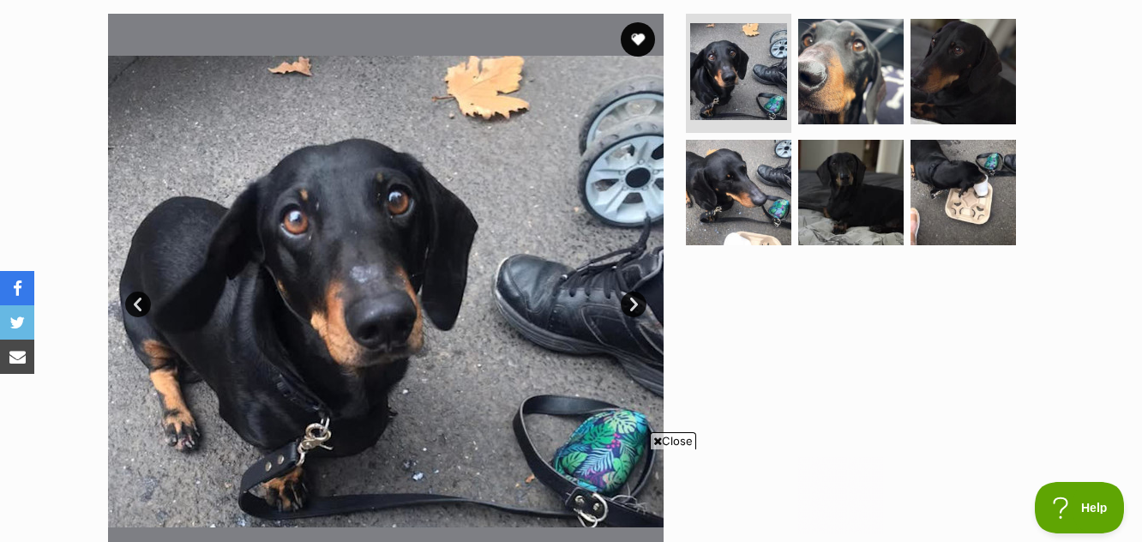
click at [634, 299] on link "Next" at bounding box center [633, 304] width 26 height 26
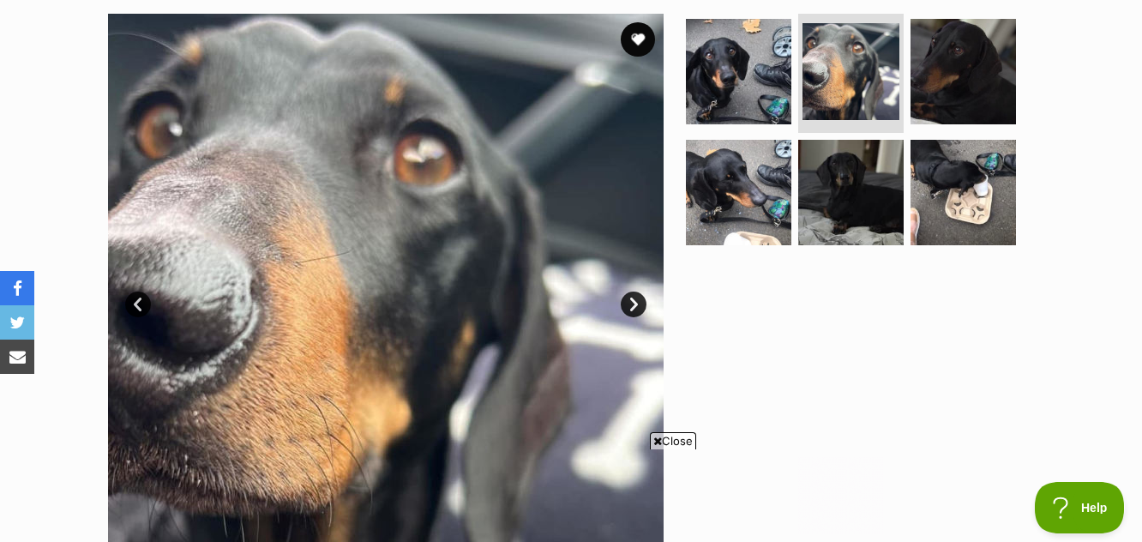
drag, startPoint x: 680, startPoint y: 435, endPoint x: 679, endPoint y: 426, distance: 9.6
click at [680, 435] on span "Close" at bounding box center [673, 440] width 46 height 17
click at [628, 298] on link "Next" at bounding box center [633, 304] width 26 height 26
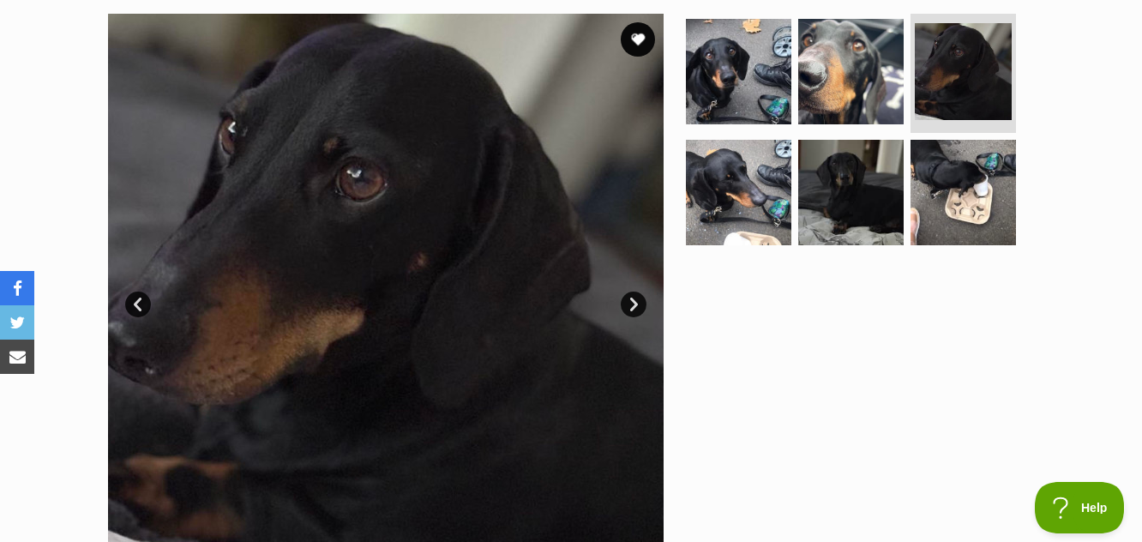
click at [630, 299] on link "Next" at bounding box center [633, 304] width 26 height 26
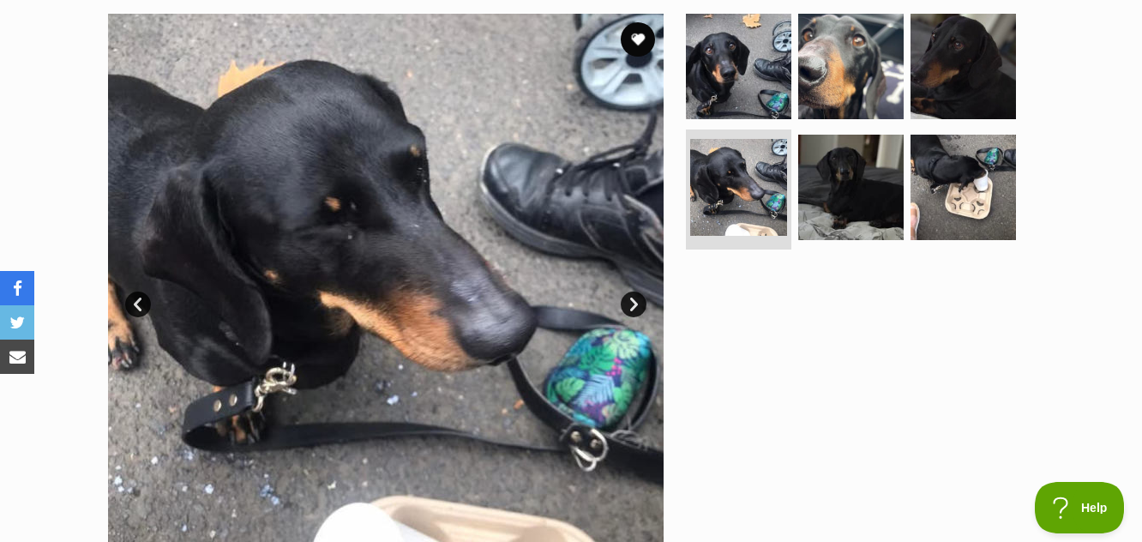
click at [630, 299] on link "Next" at bounding box center [633, 304] width 26 height 26
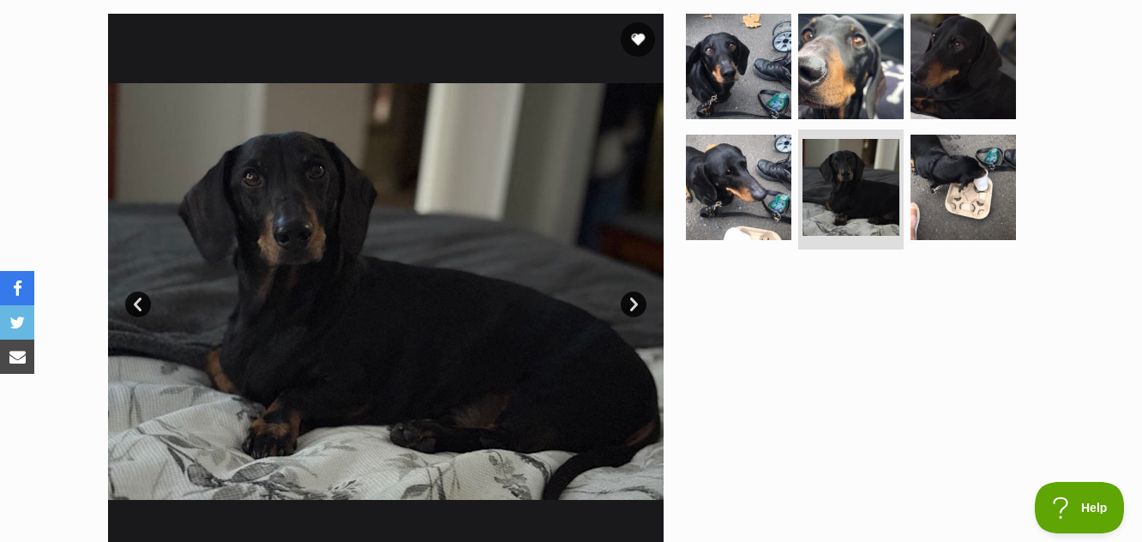
click at [630, 299] on link "Next" at bounding box center [633, 304] width 26 height 26
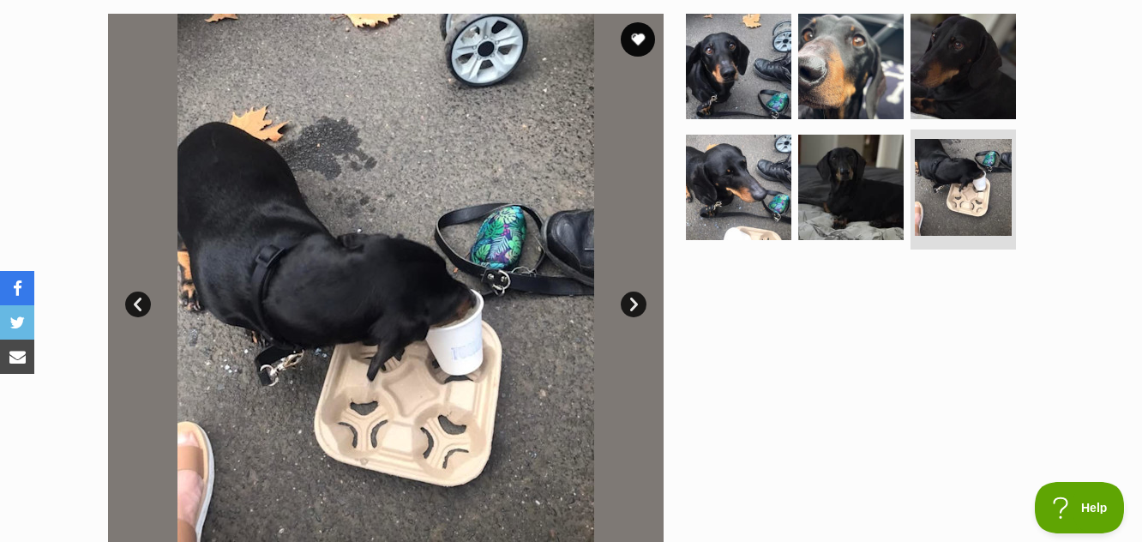
click at [630, 299] on link "Next" at bounding box center [633, 304] width 26 height 26
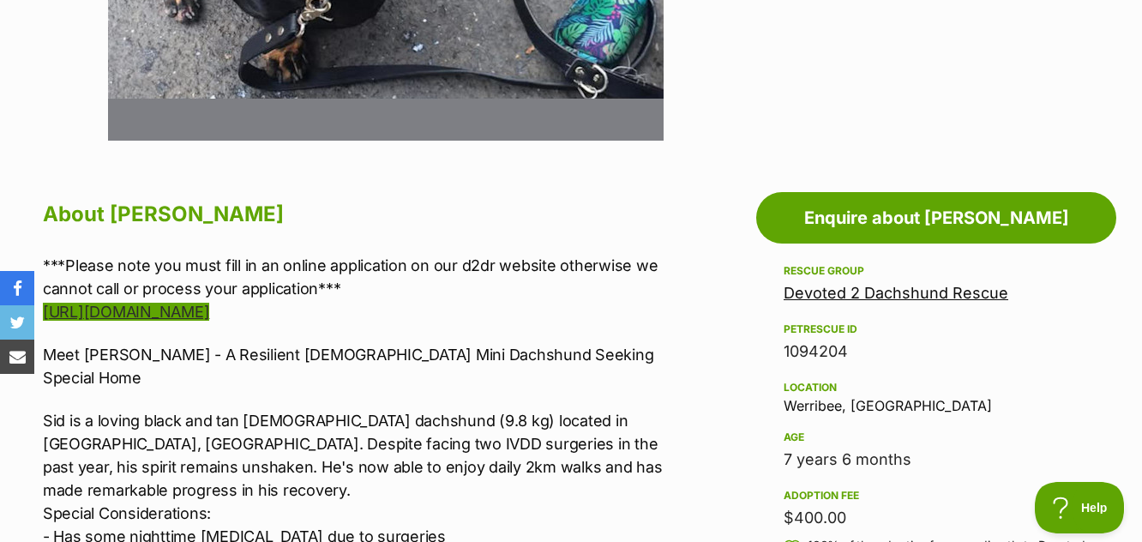
scroll to position [429, 0]
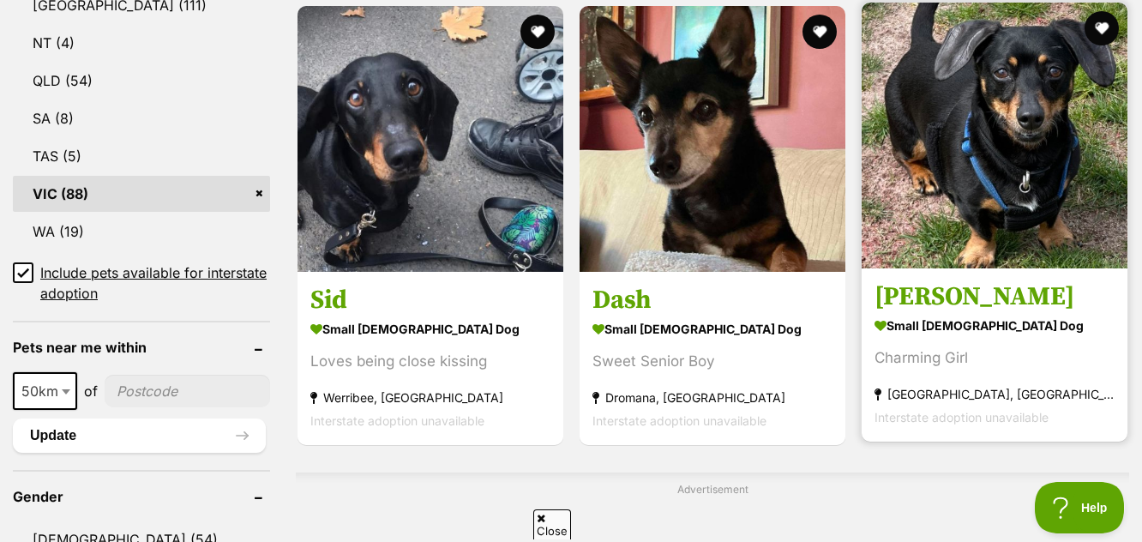
click at [944, 235] on img at bounding box center [994, 136] width 266 height 266
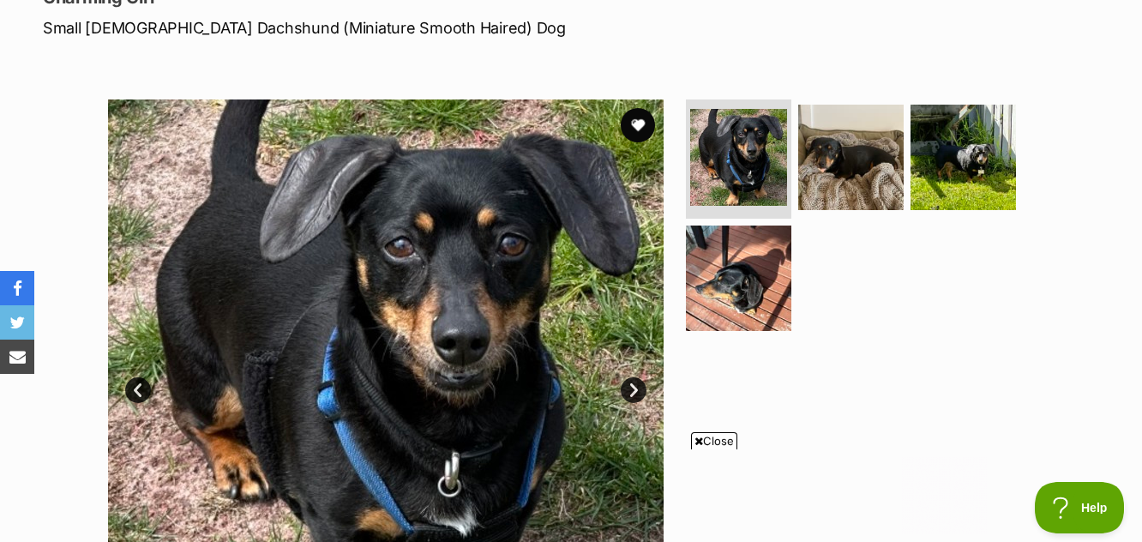
click at [713, 440] on span "Close" at bounding box center [714, 440] width 46 height 17
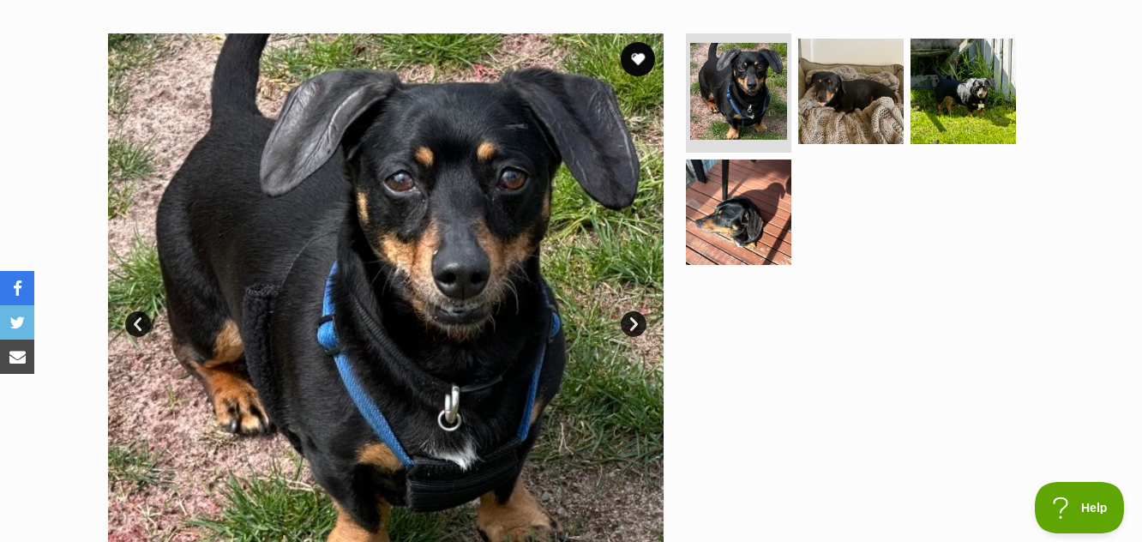
scroll to position [343, 0]
